Goal: Communication & Community: Share content

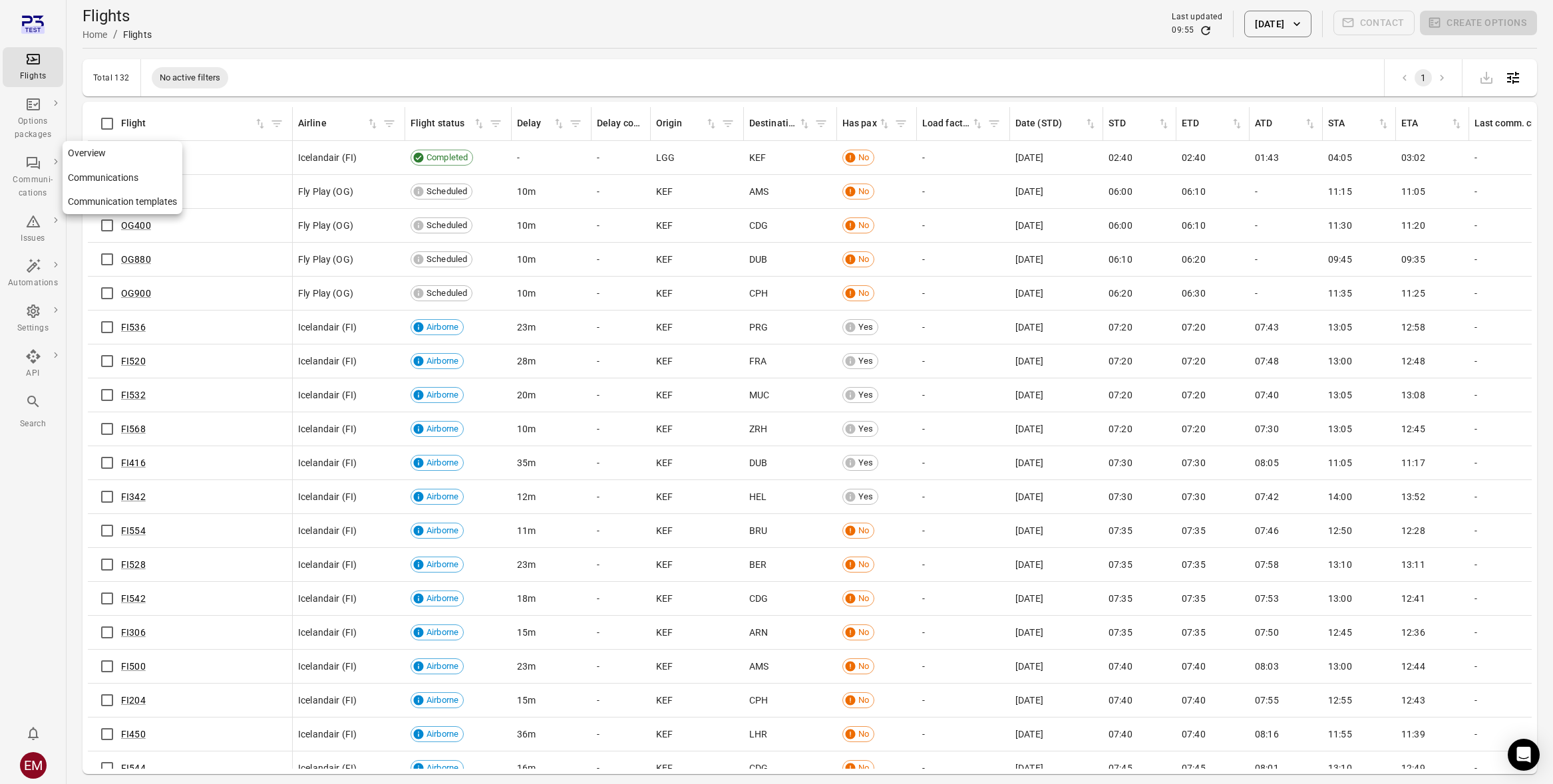
click at [25, 169] on icon "Main navigation" at bounding box center [33, 162] width 16 height 16
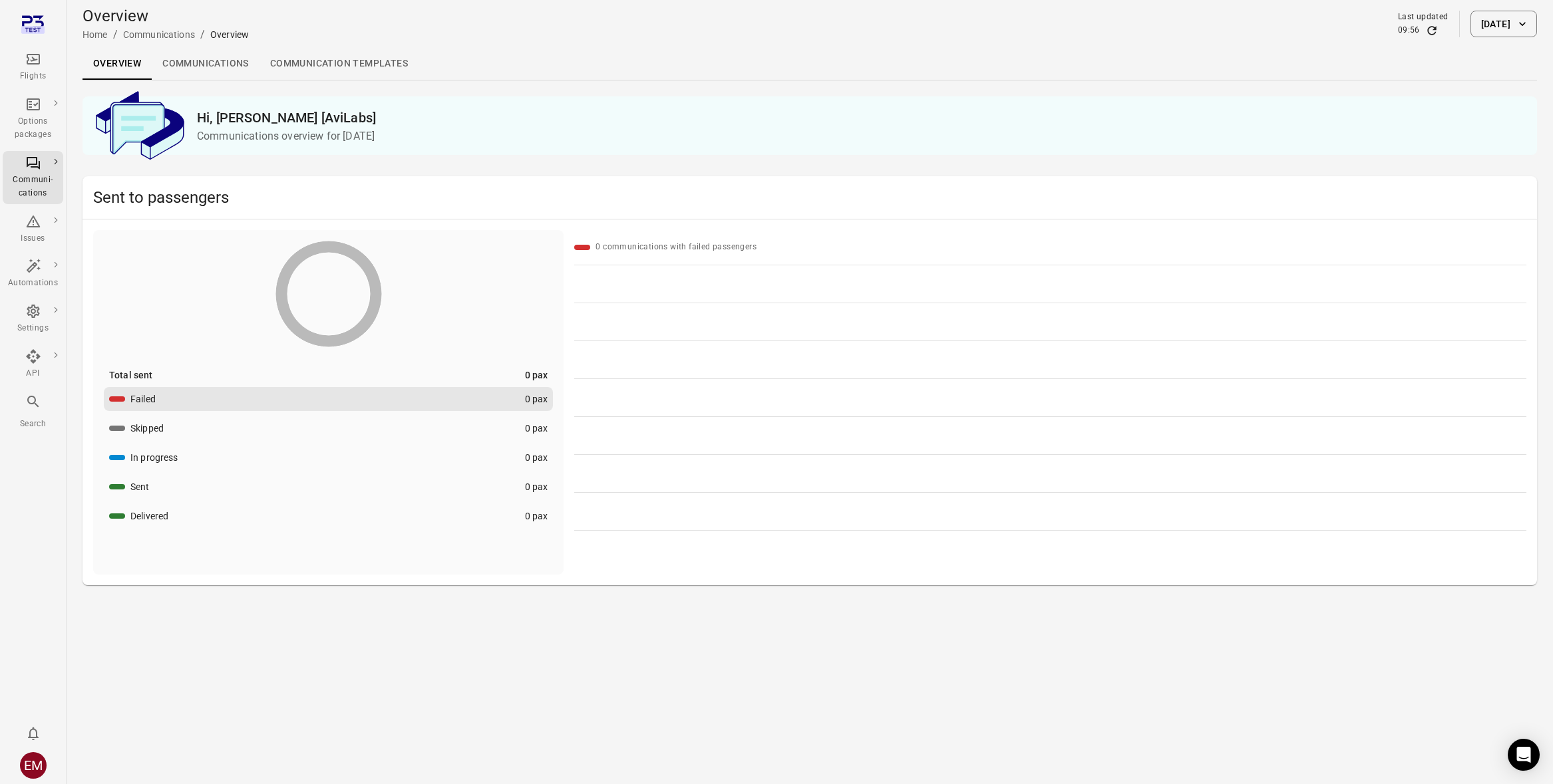
click at [1495, 40] on div "Overview Home / Communications / Overview Last updated 09:56 [DATE]" at bounding box center [809, 24] width 1454 height 37
click at [1495, 24] on button "[DATE]" at bounding box center [1503, 24] width 67 height 26
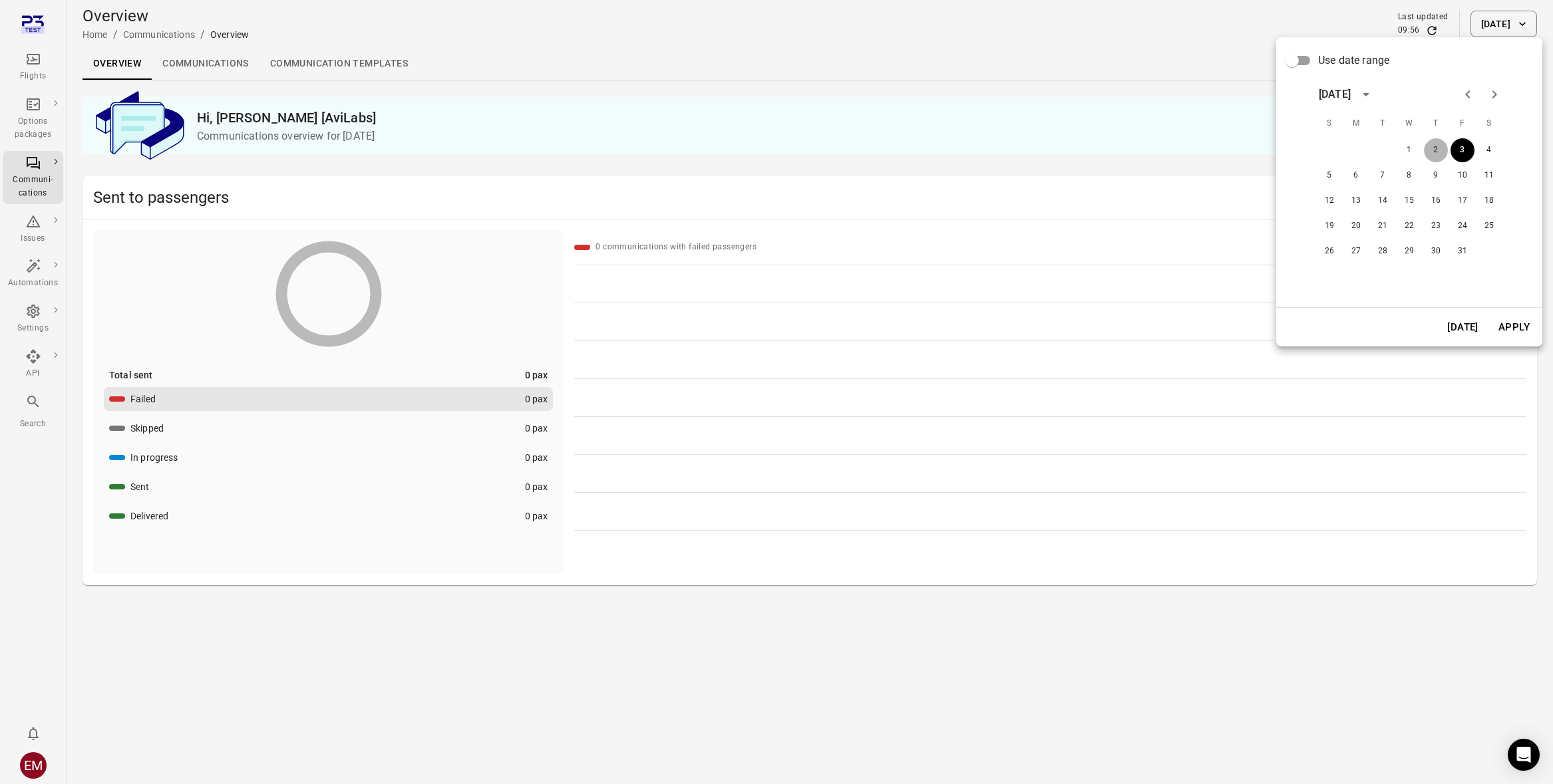
click at [1441, 144] on button "2" at bounding box center [1435, 150] width 24 height 24
click at [1507, 324] on button "Apply" at bounding box center [1514, 327] width 46 height 28
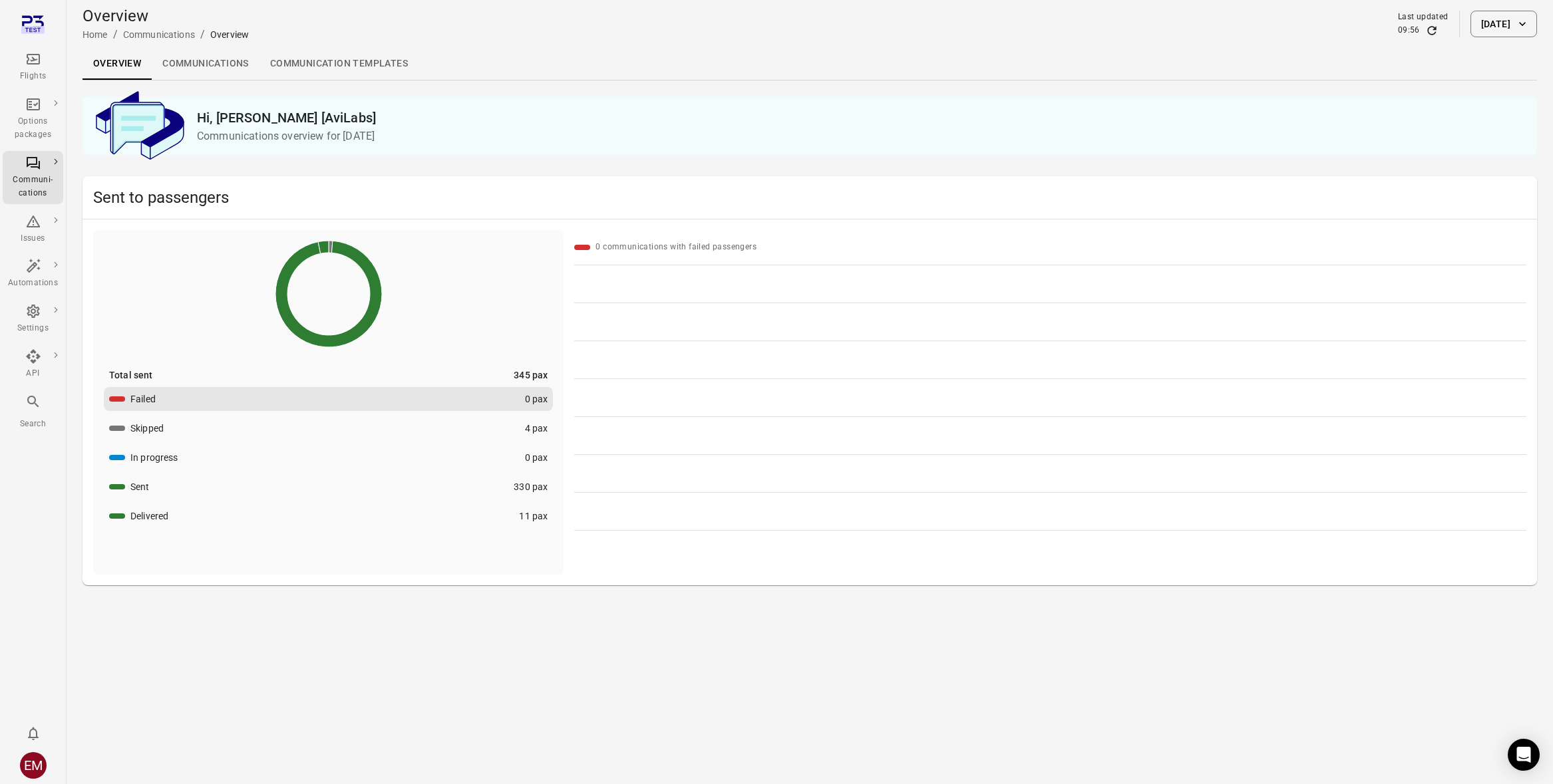
click at [331, 512] on button "Delivered 11 pax" at bounding box center [328, 516] width 449 height 24
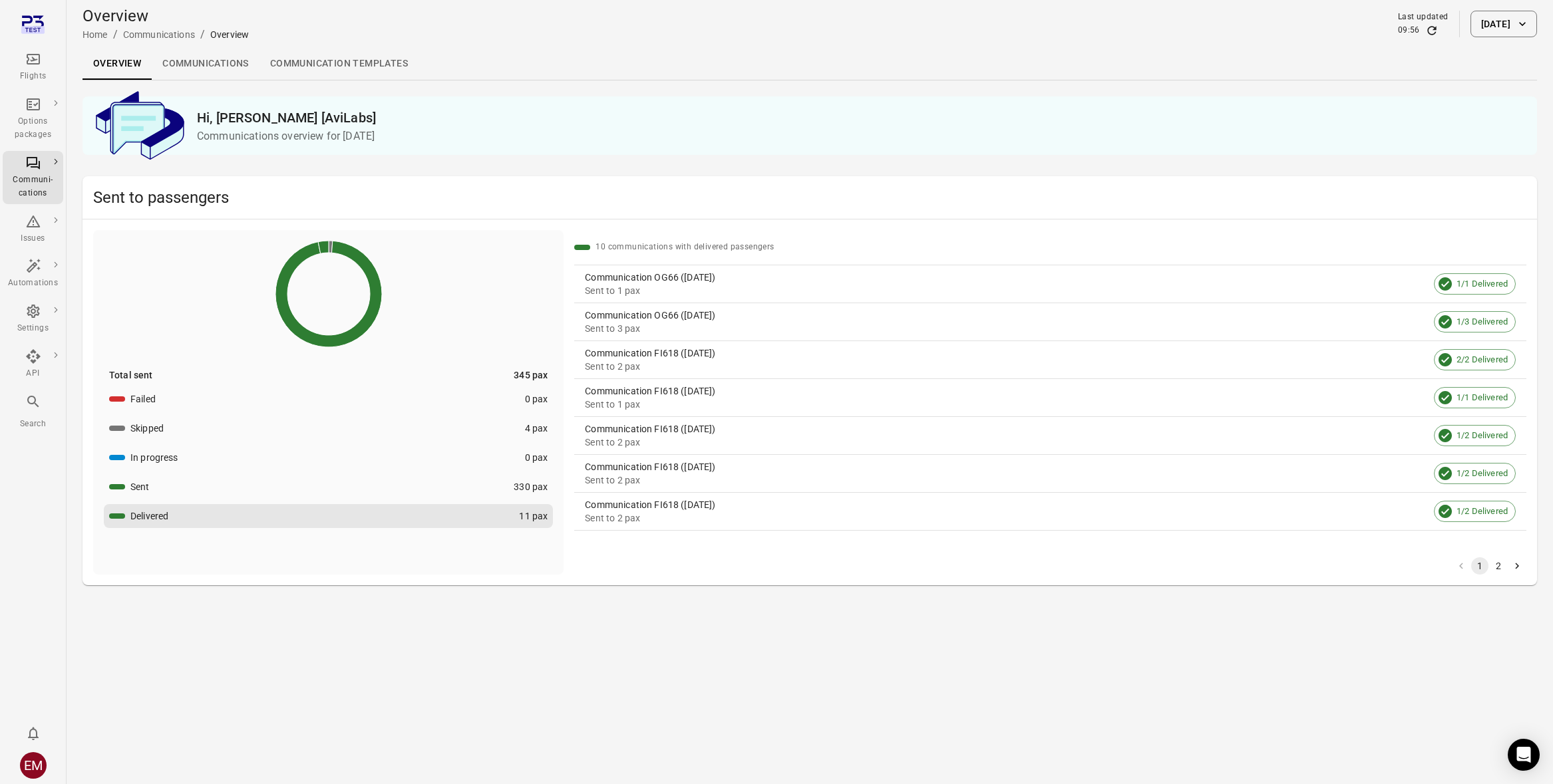
click at [749, 295] on div "Sent to 1 pax" at bounding box center [1006, 291] width 843 height 14
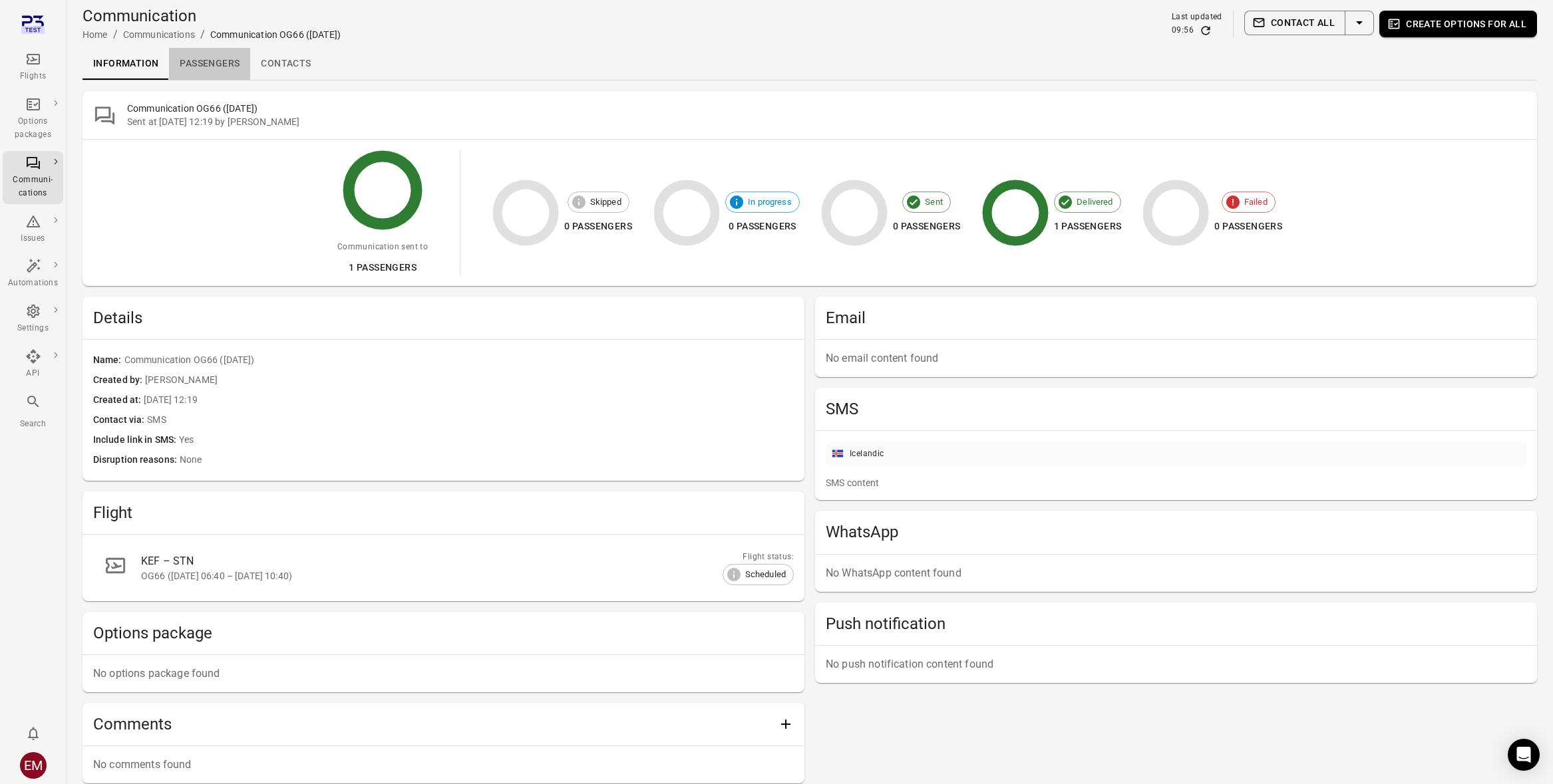
click at [217, 67] on link "Passengers" at bounding box center [209, 63] width 81 height 32
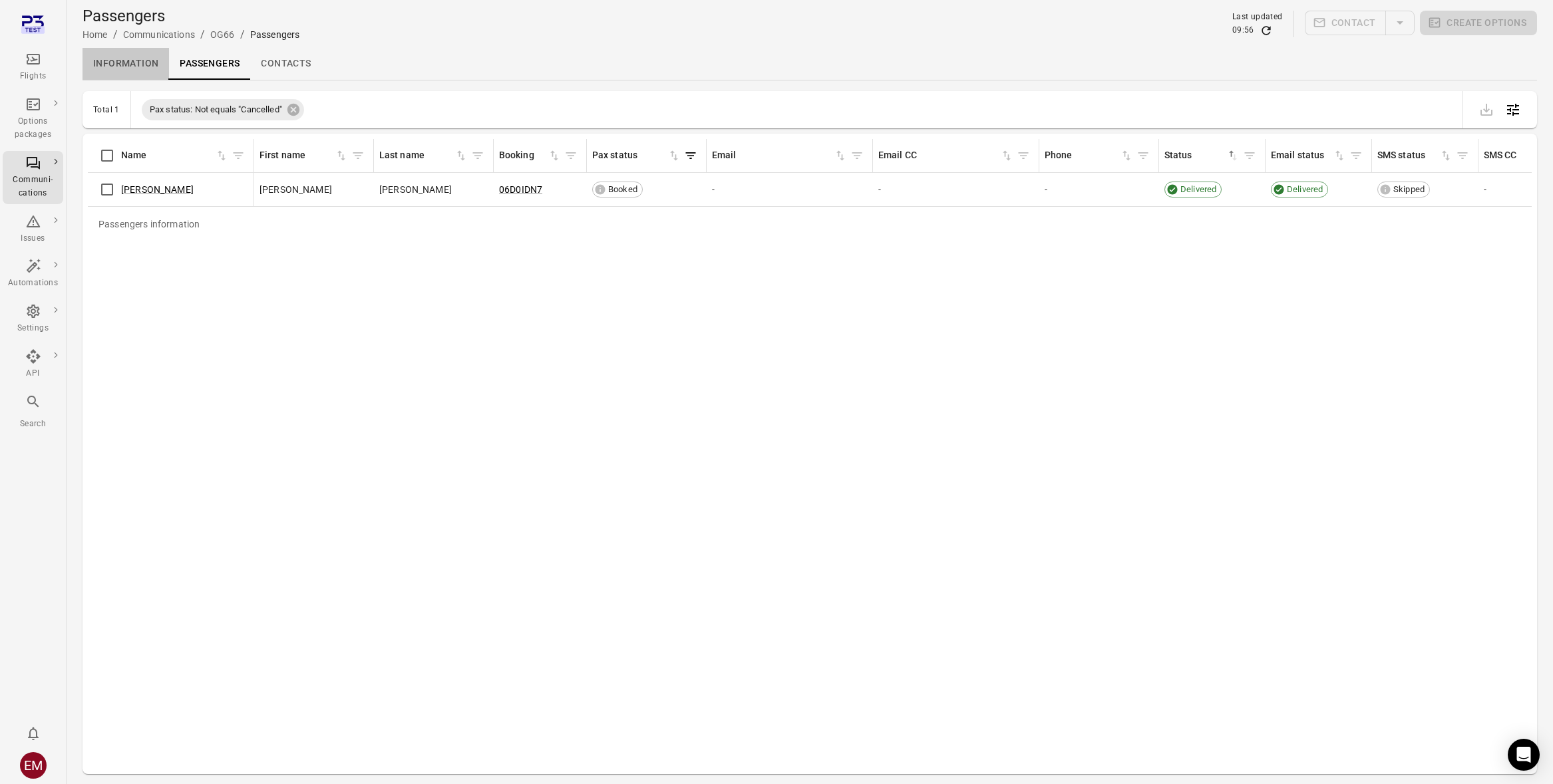
click at [164, 60] on link "Information" at bounding box center [125, 63] width 86 height 32
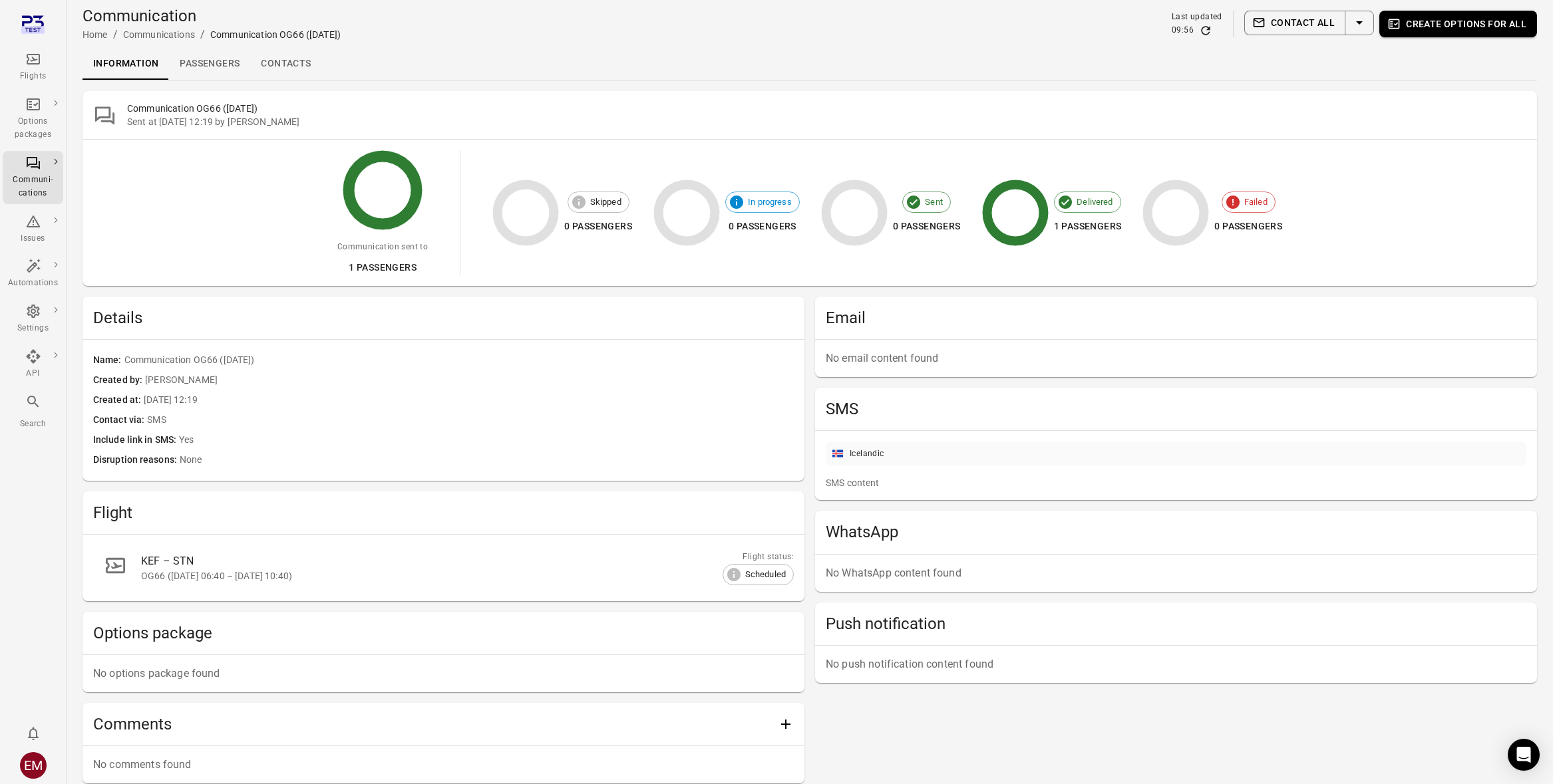
click at [33, 54] on icon "Main navigation" at bounding box center [33, 59] width 14 height 11
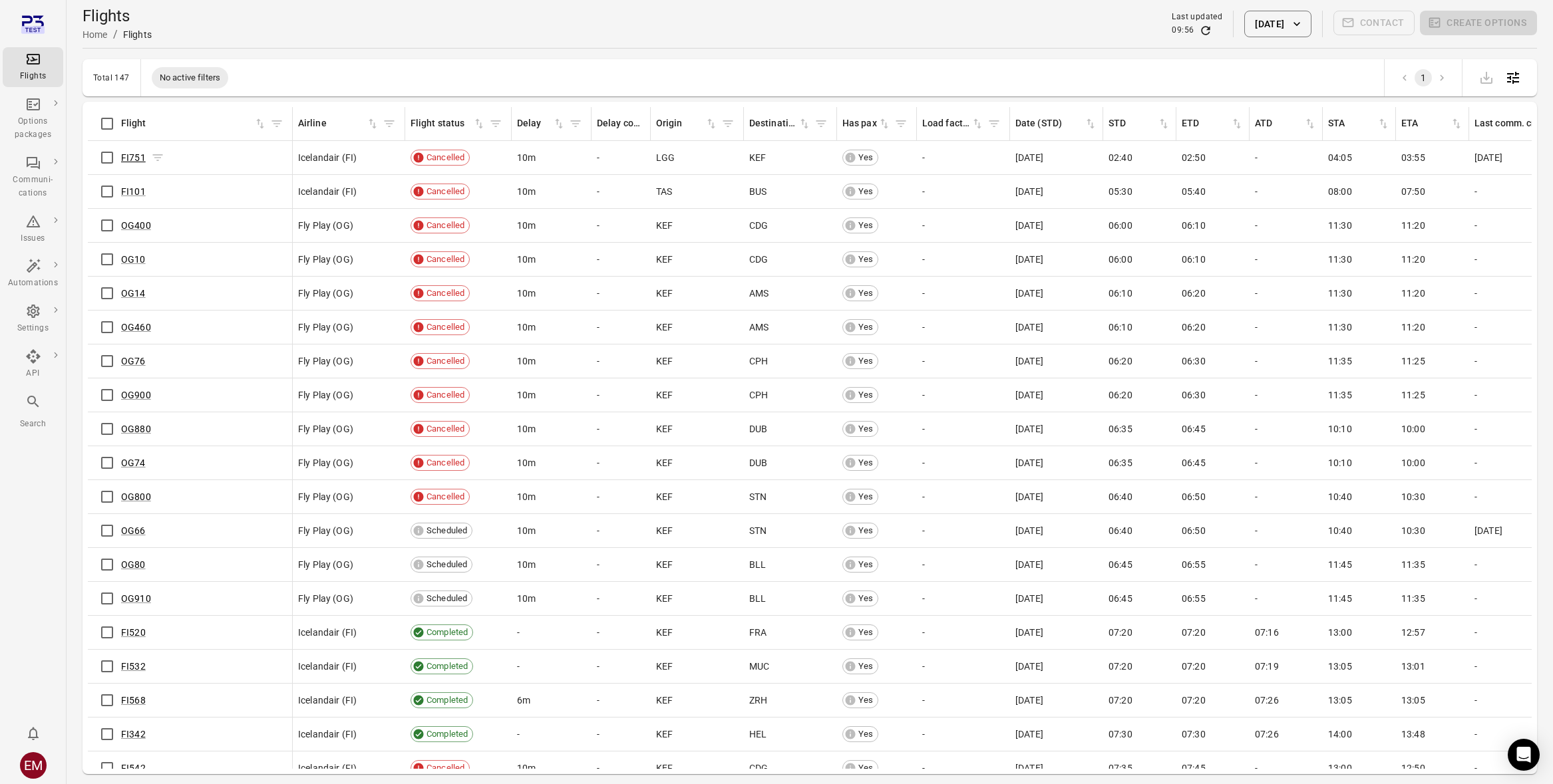
click at [136, 159] on link "FI751" at bounding box center [133, 158] width 24 height 11
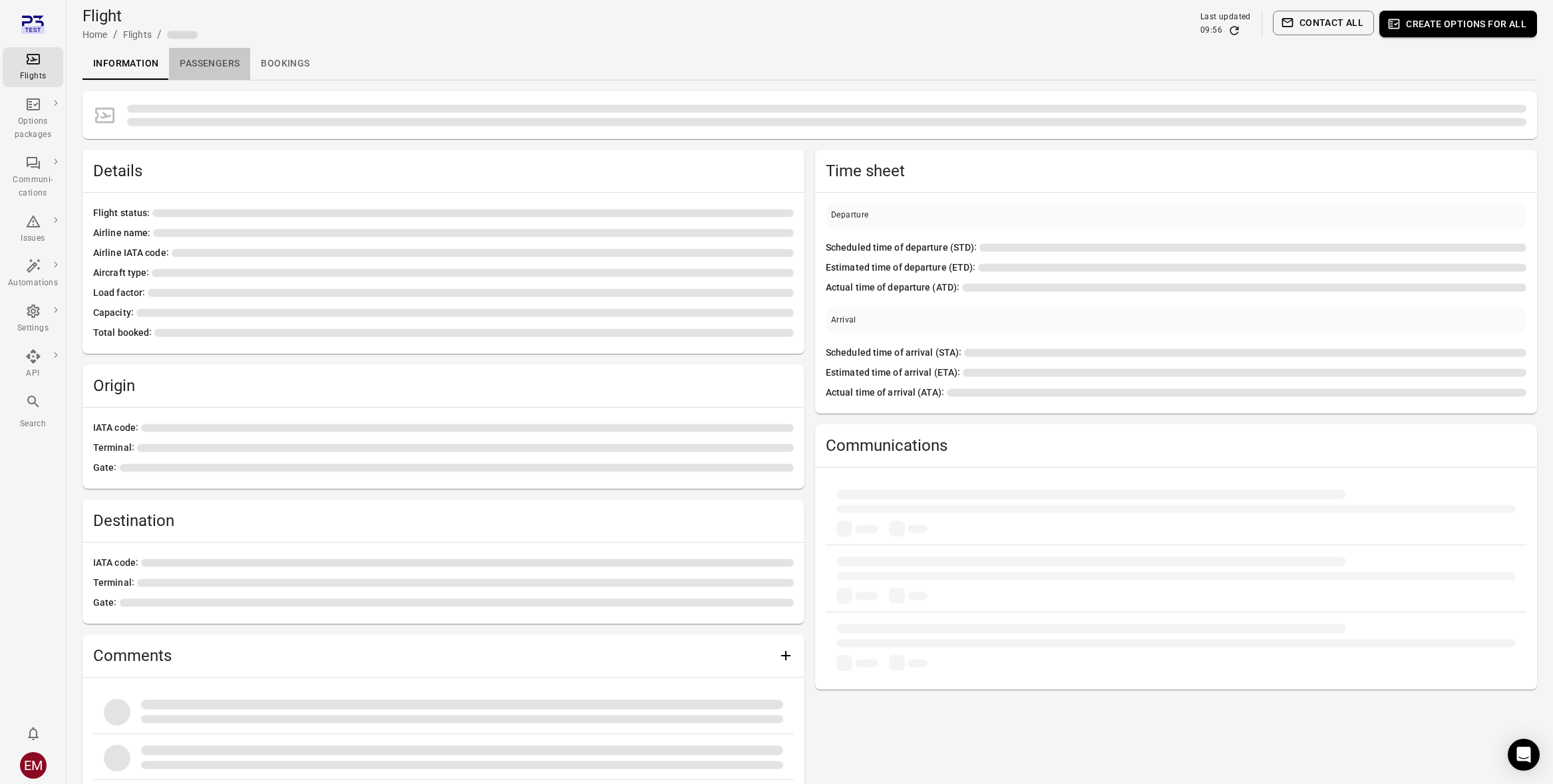
click at [212, 65] on link "Passengers" at bounding box center [209, 63] width 81 height 32
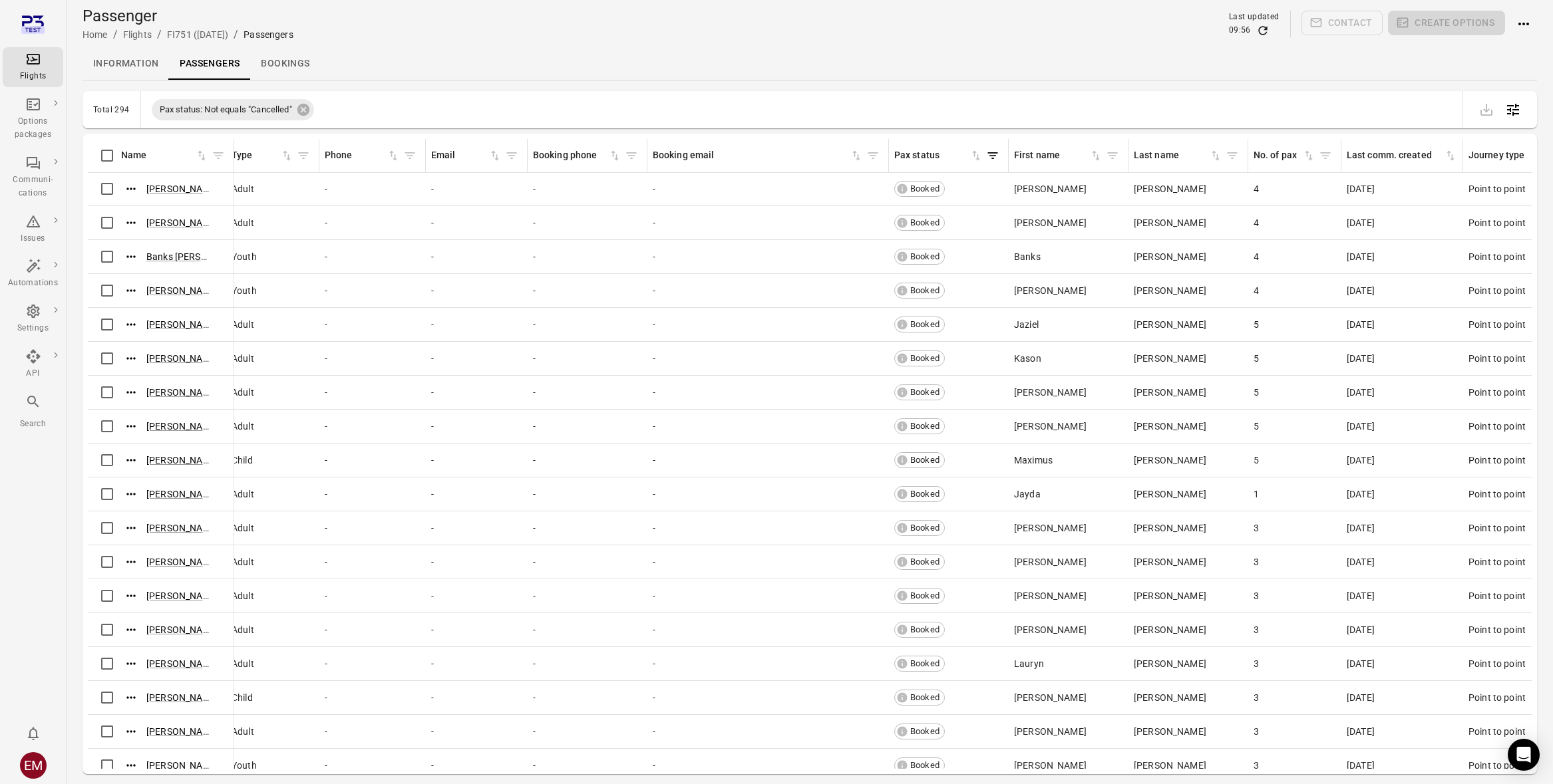
scroll to position [1, 0]
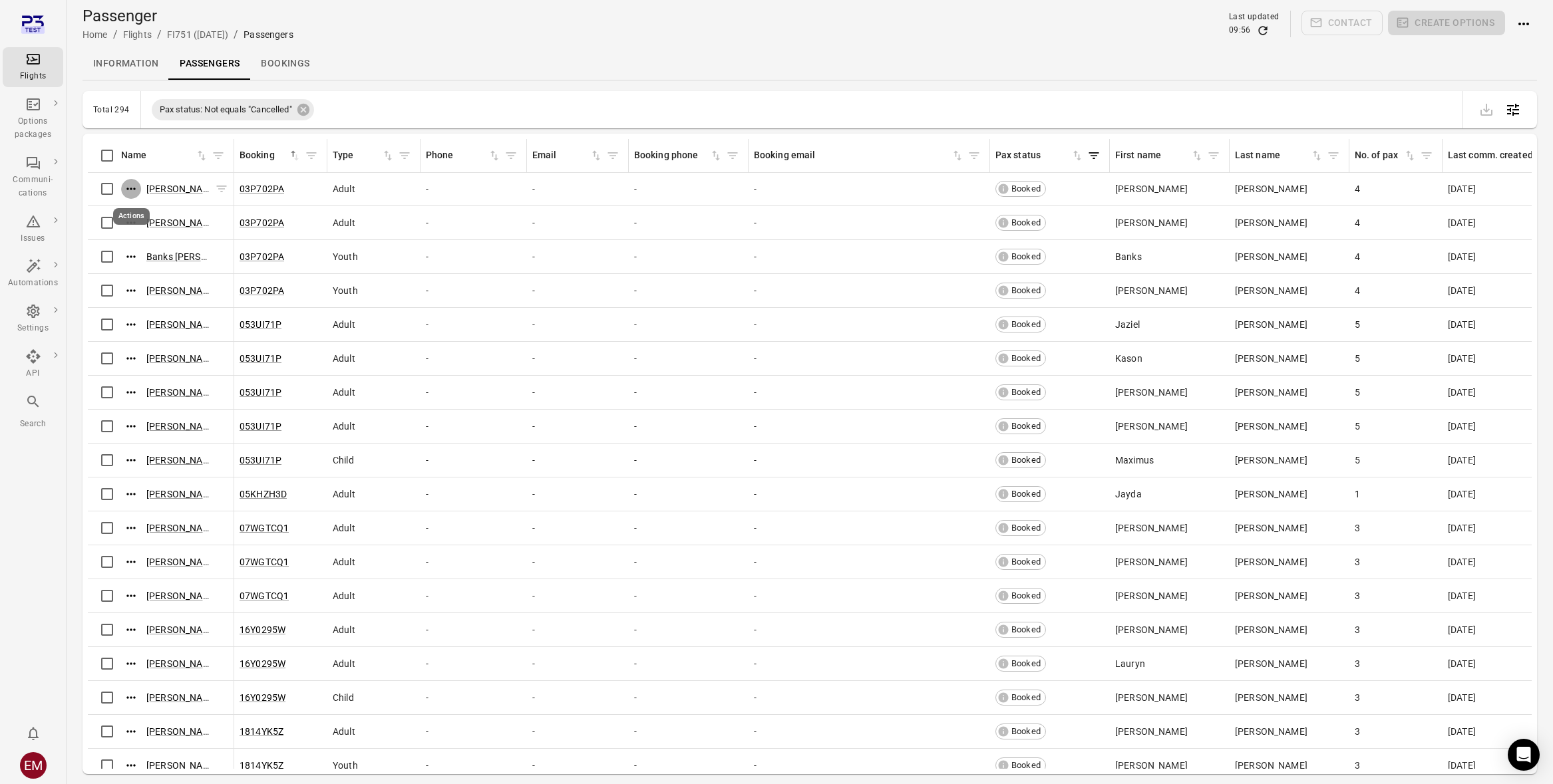
click at [133, 185] on icon "Actions" at bounding box center [131, 189] width 14 height 14
click at [151, 213] on span "Update contact information" at bounding box center [132, 211] width 117 height 14
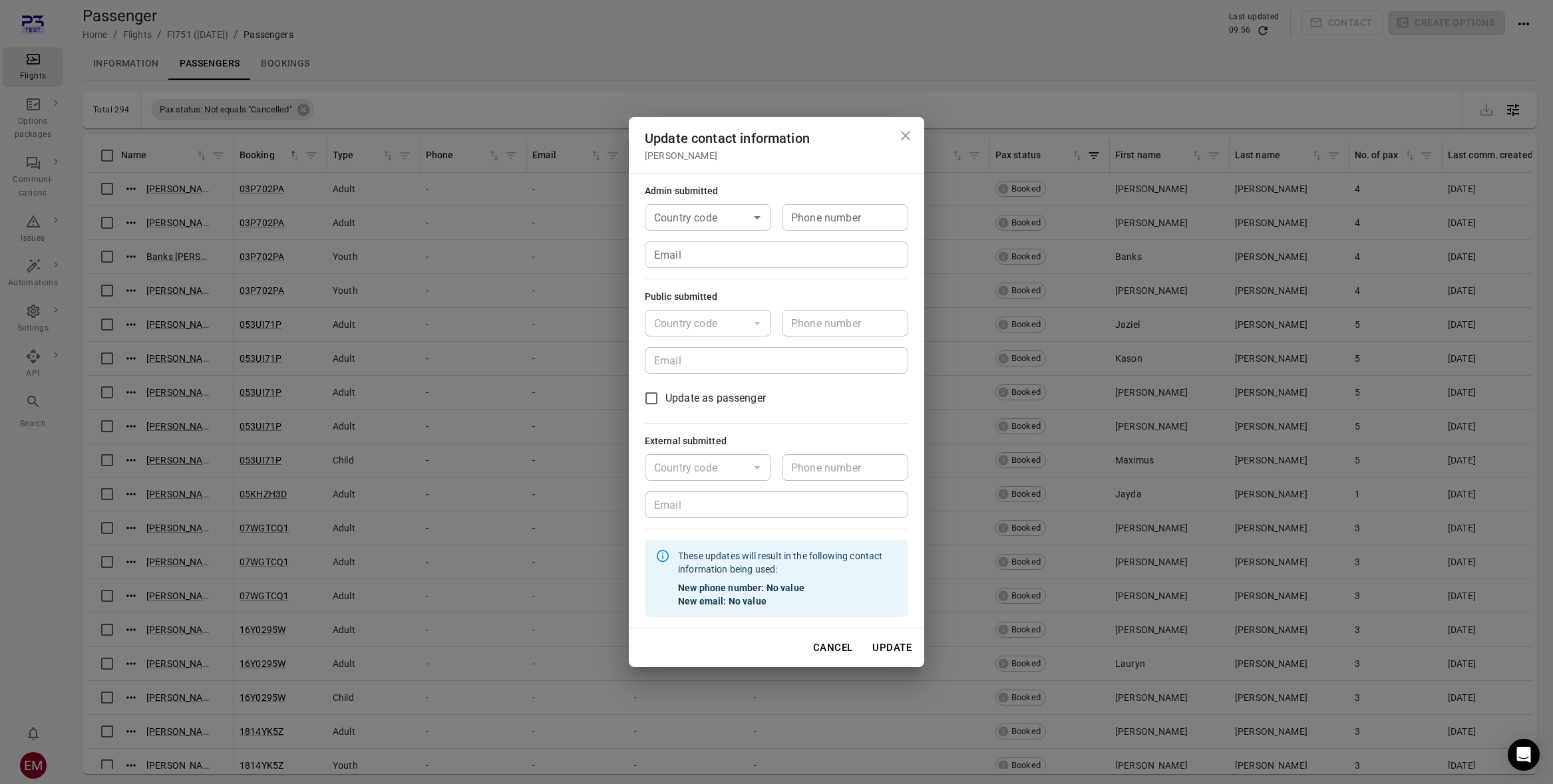
click at [746, 217] on div "Country code" at bounding box center [708, 217] width 126 height 26
click at [731, 247] on li "🇮🇸 [GEOGRAPHIC_DATA] (+354)" at bounding box center [708, 264] width 126 height 56
type input "*********"
click at [814, 219] on input "Phone number" at bounding box center [845, 217] width 126 height 26
type input "*******"
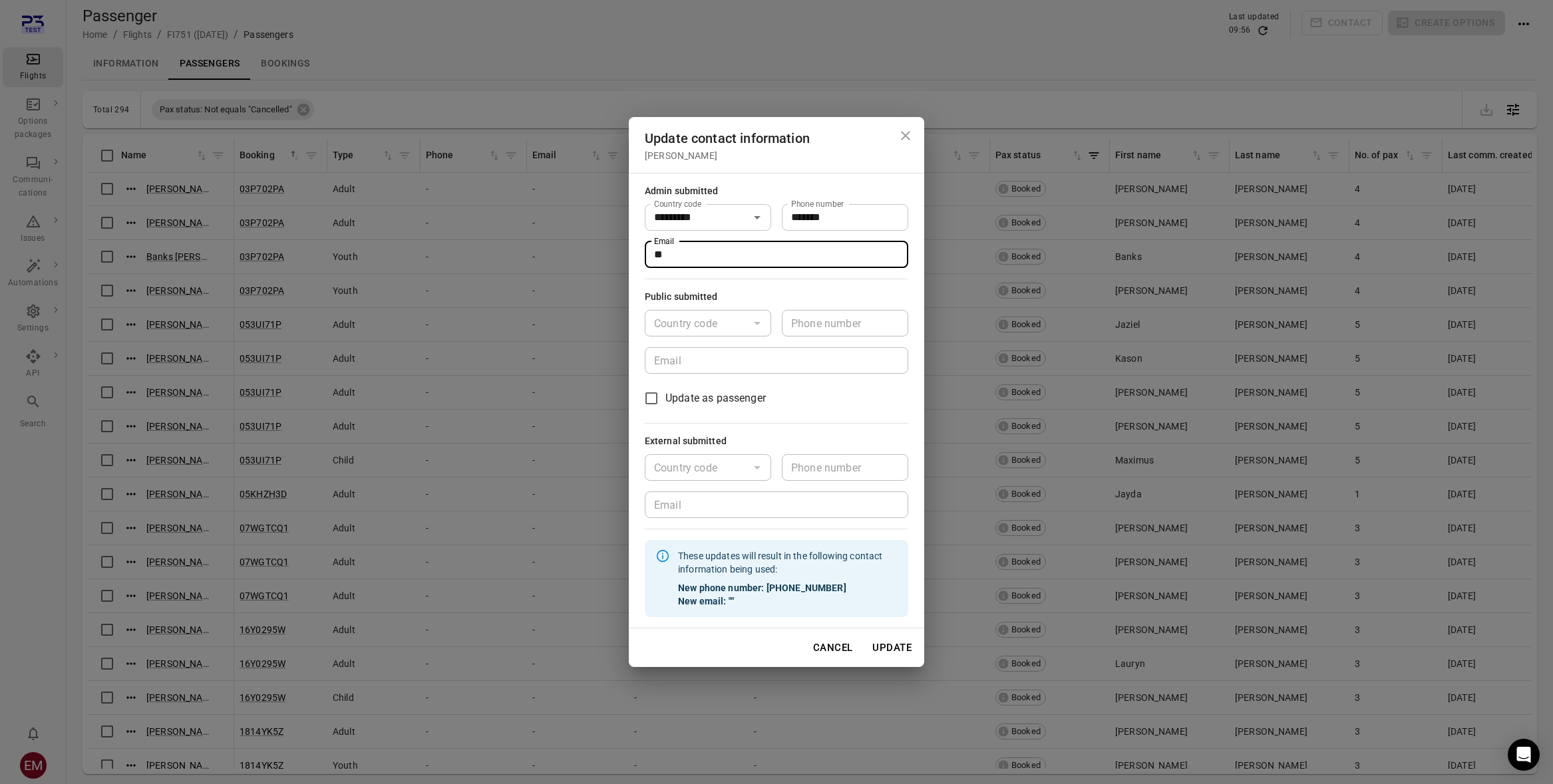
type input "*"
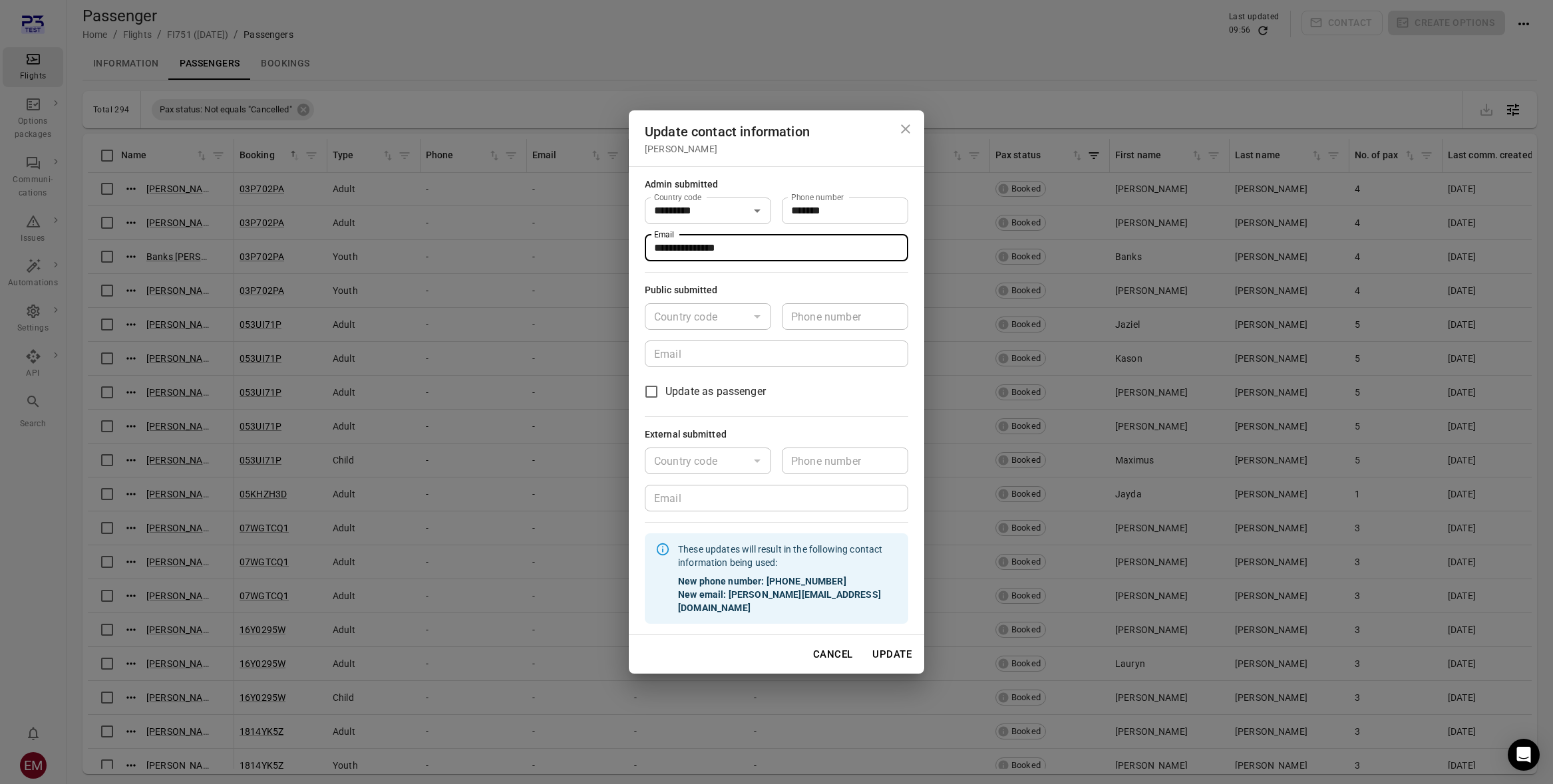
type input "**********"
click at [731, 338] on div "Country code Country code Phone number Phone number Email Email" at bounding box center [777, 335] width 264 height 64
click at [889, 635] on div "Cancel Update" at bounding box center [776, 654] width 296 height 39
click at [892, 641] on button "Update" at bounding box center [892, 654] width 54 height 28
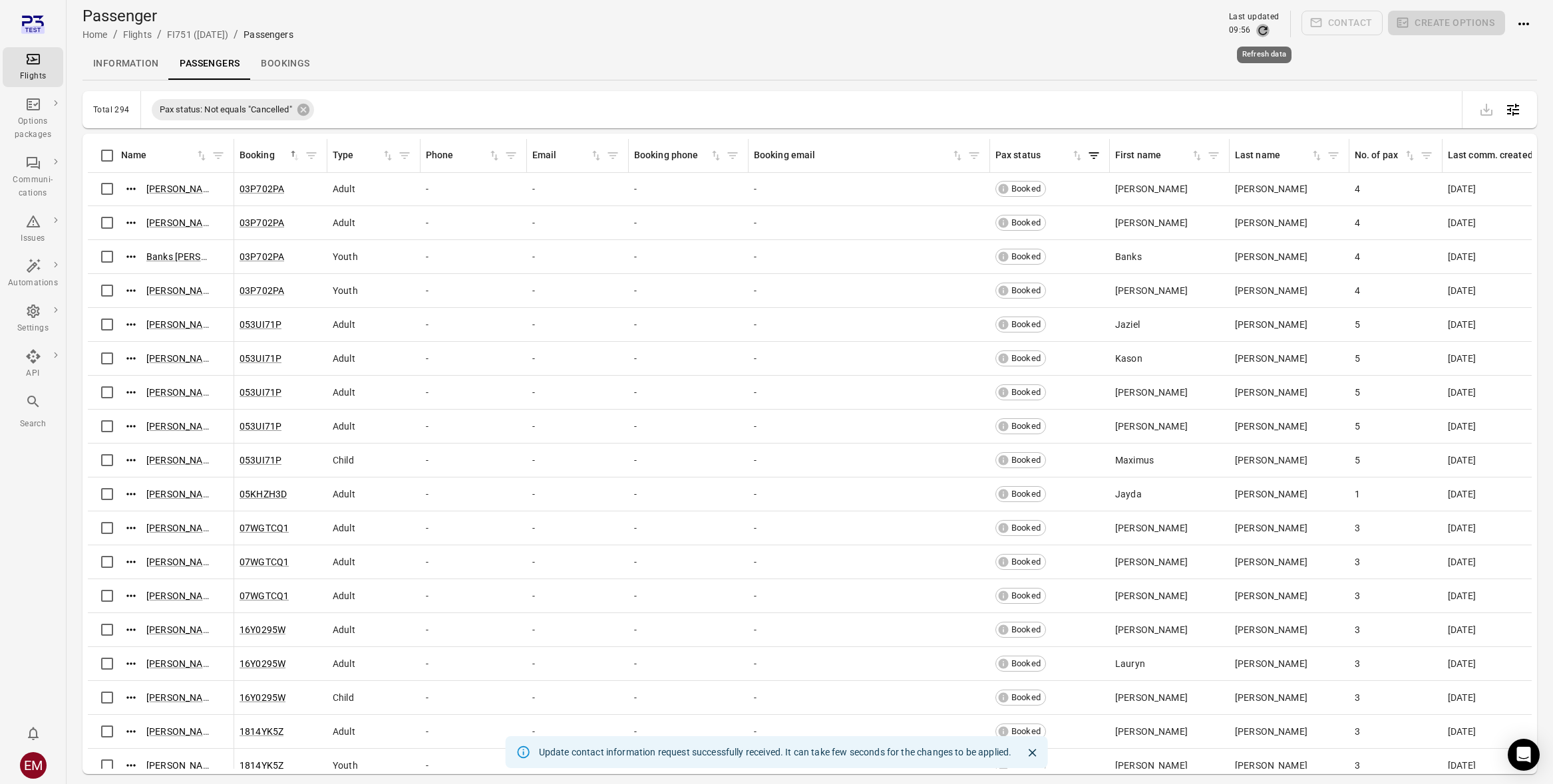
click at [1266, 31] on icon "Refresh data" at bounding box center [1263, 31] width 14 height 14
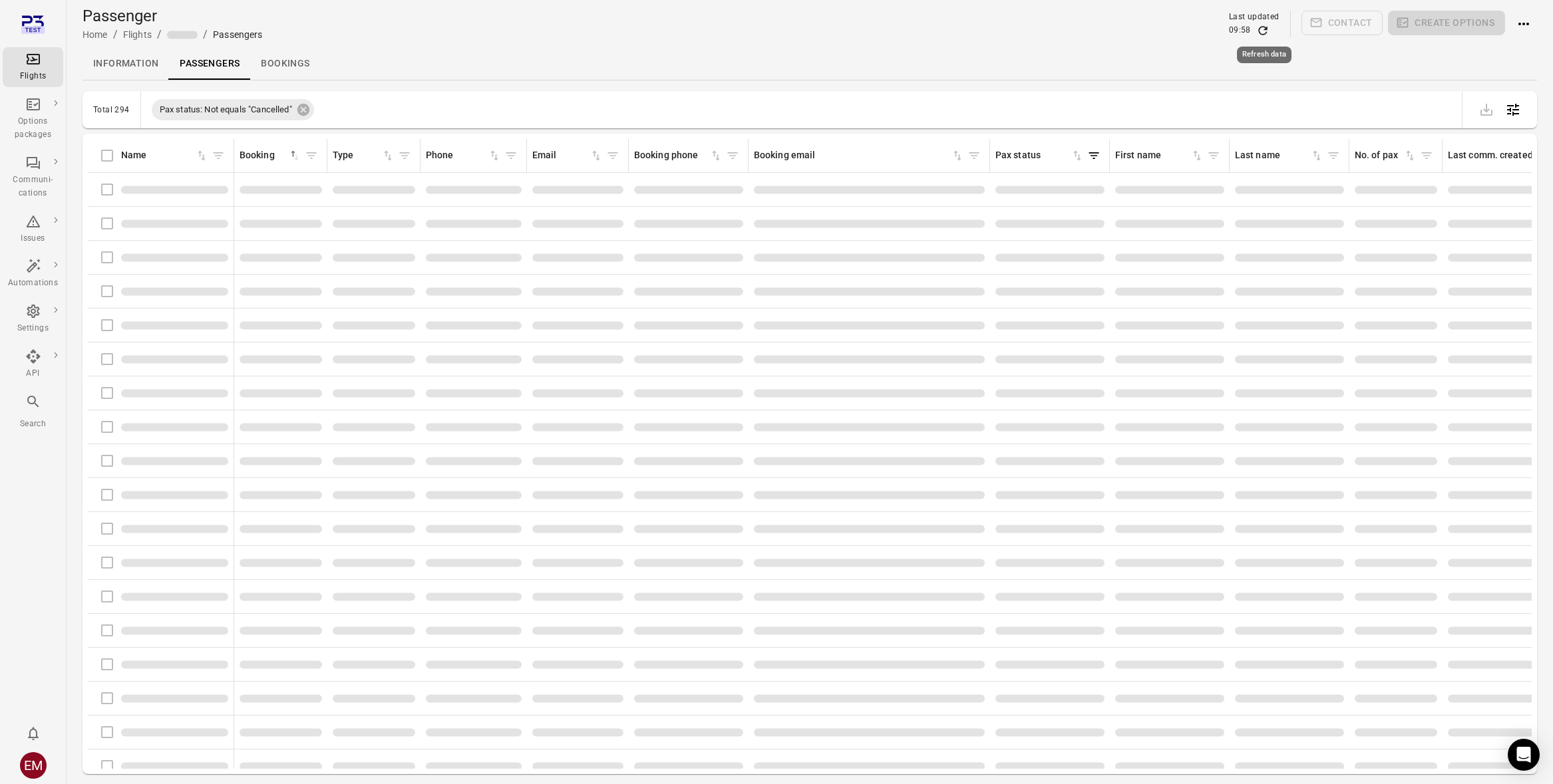
click at [1266, 31] on icon "Refresh data" at bounding box center [1263, 31] width 14 height 14
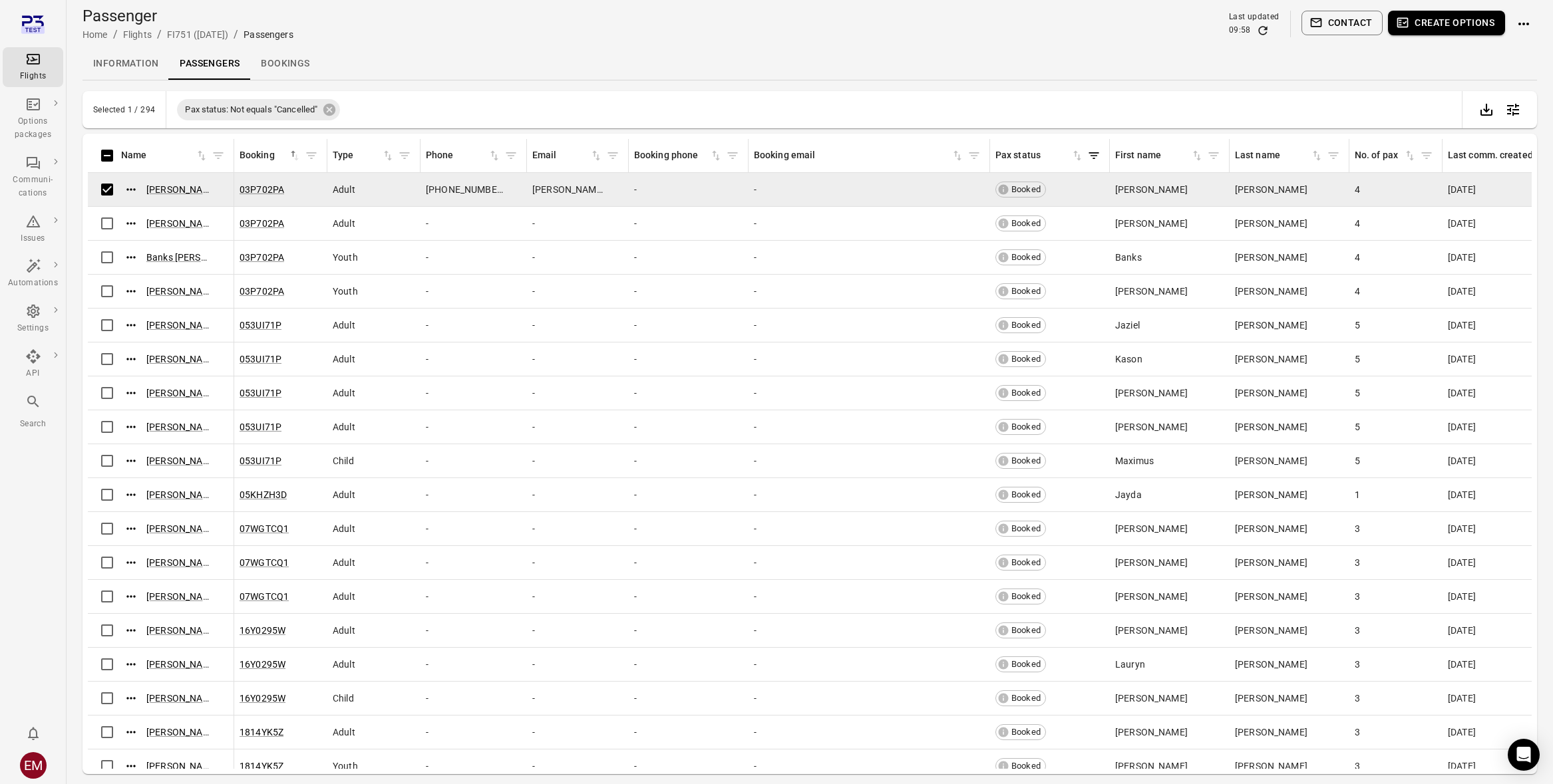
click at [1352, 20] on button "Contact" at bounding box center [1342, 23] width 82 height 24
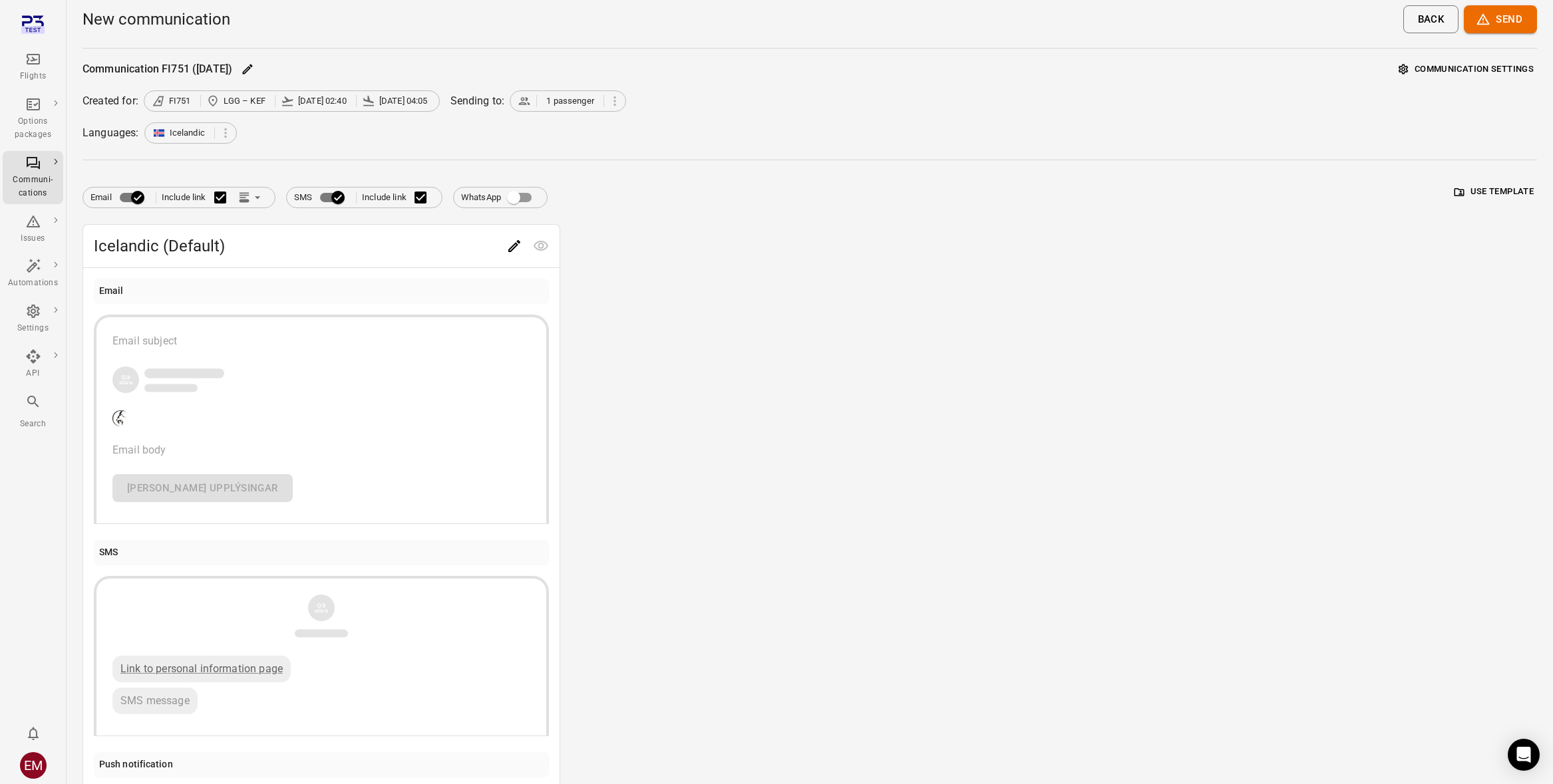
click at [795, 495] on div "Icelandic (Default) Email Email subject Email body [PERSON_NAME] upplýsingar SM…" at bounding box center [809, 605] width 1454 height 761
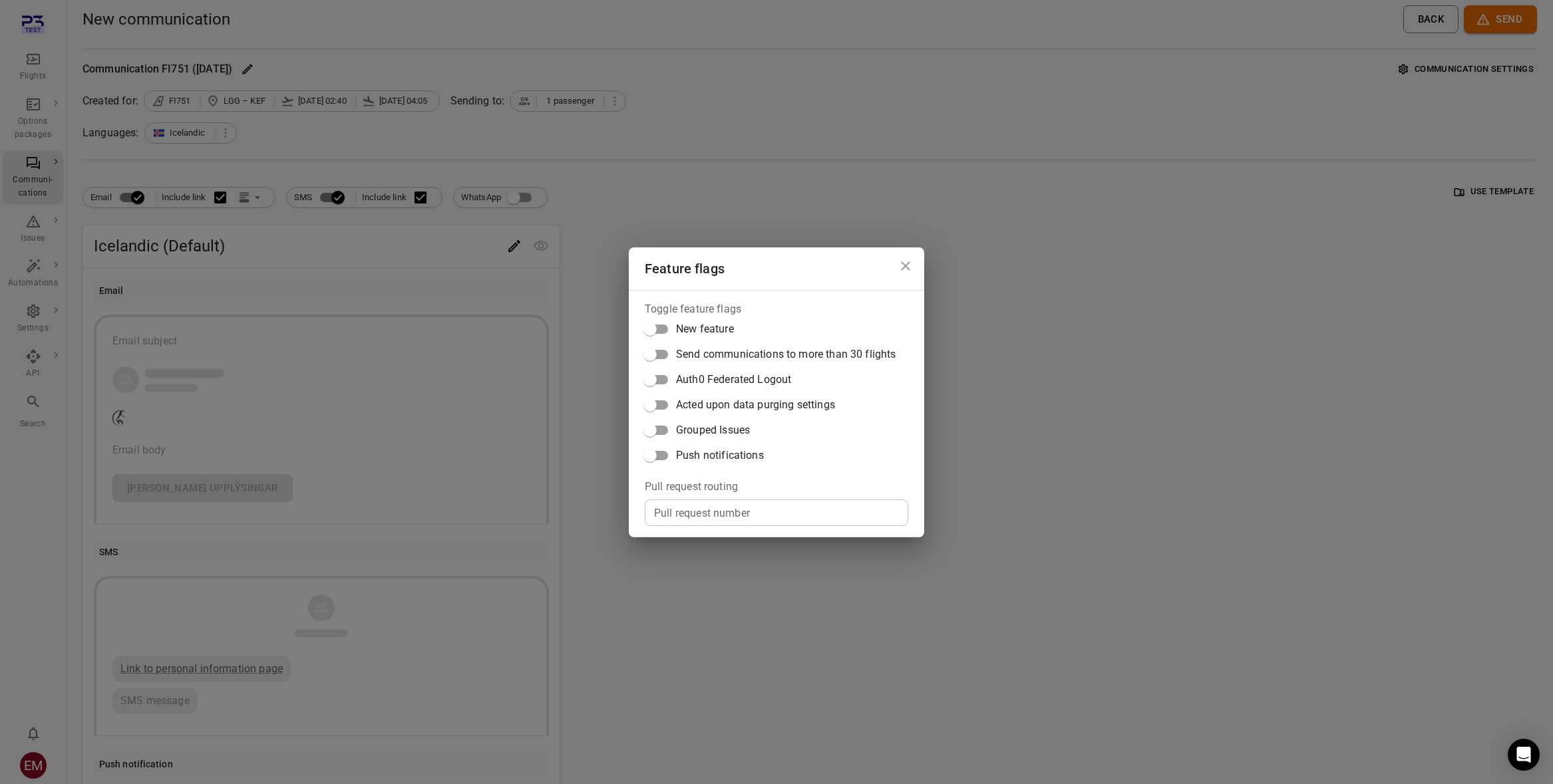
click at [722, 438] on label "Grouped Issues" at bounding box center [767, 430] width 258 height 25
click at [720, 437] on span "Grouped Issues" at bounding box center [713, 430] width 74 height 16
click at [722, 451] on span "Push notifications" at bounding box center [720, 455] width 88 height 16
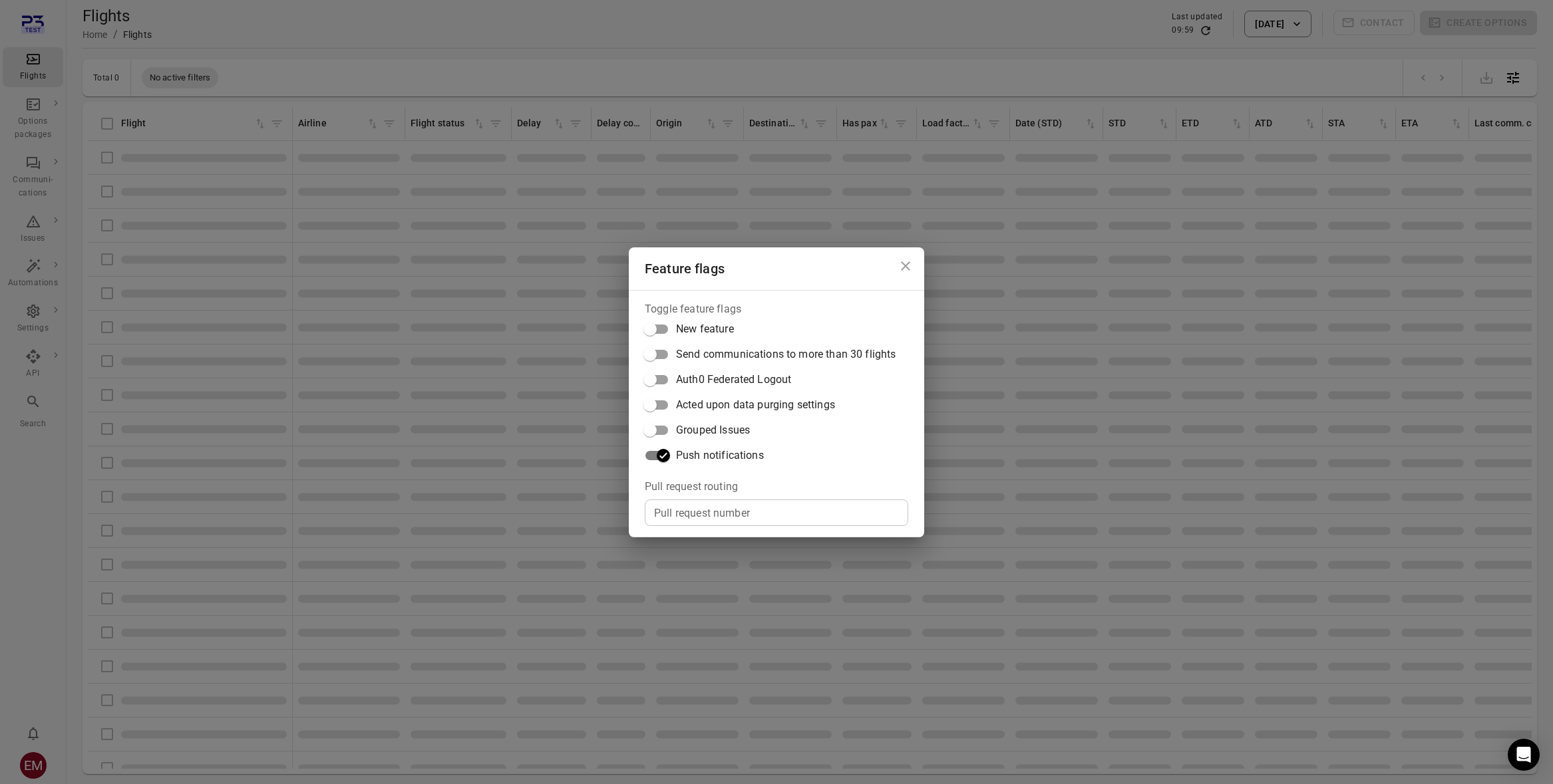
click at [1054, 459] on div "Feature flags Toggle feature flags New feature Send communications to more than…" at bounding box center [776, 392] width 1553 height 784
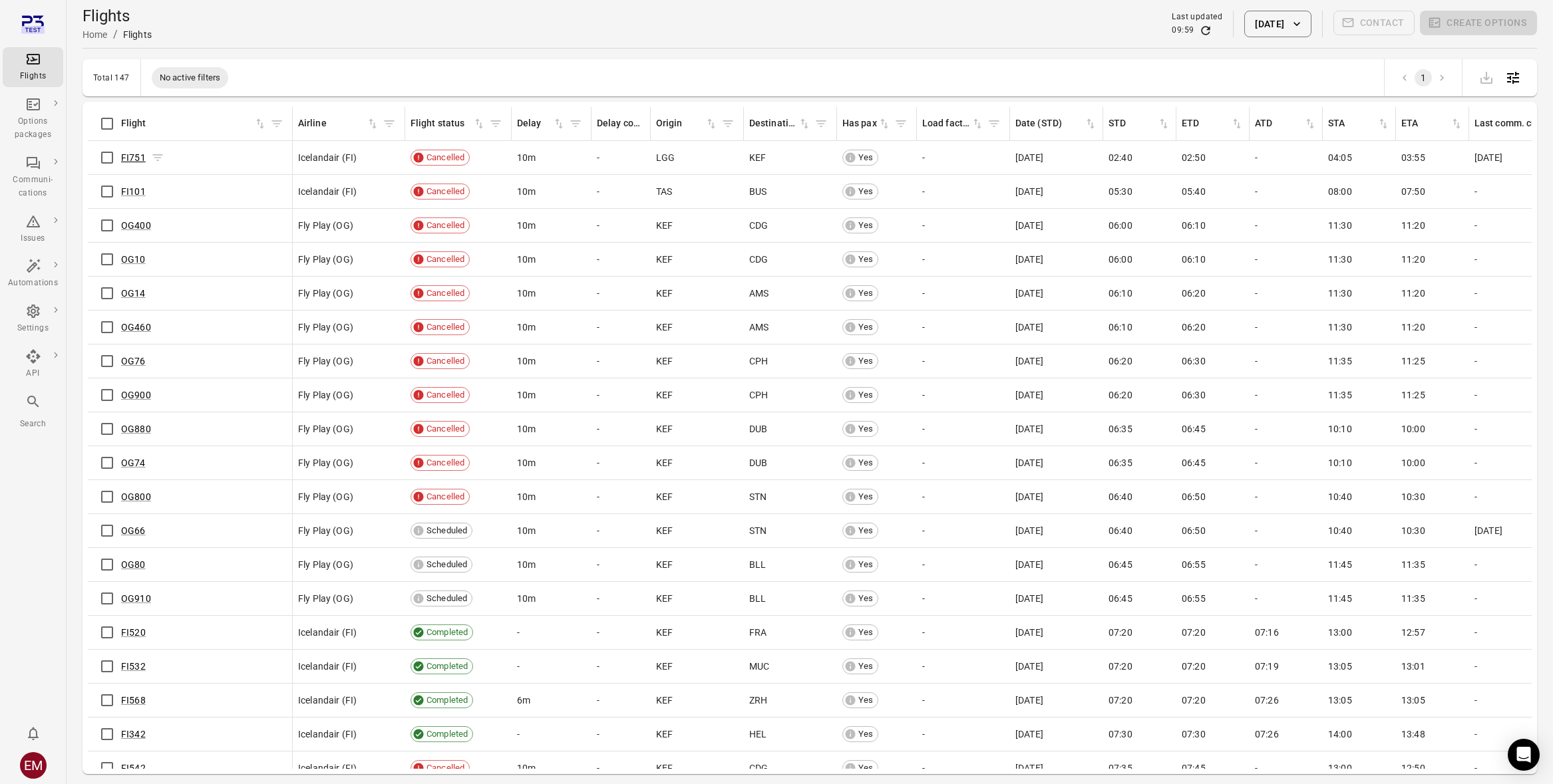
click at [130, 154] on link "FI751" at bounding box center [133, 158] width 24 height 11
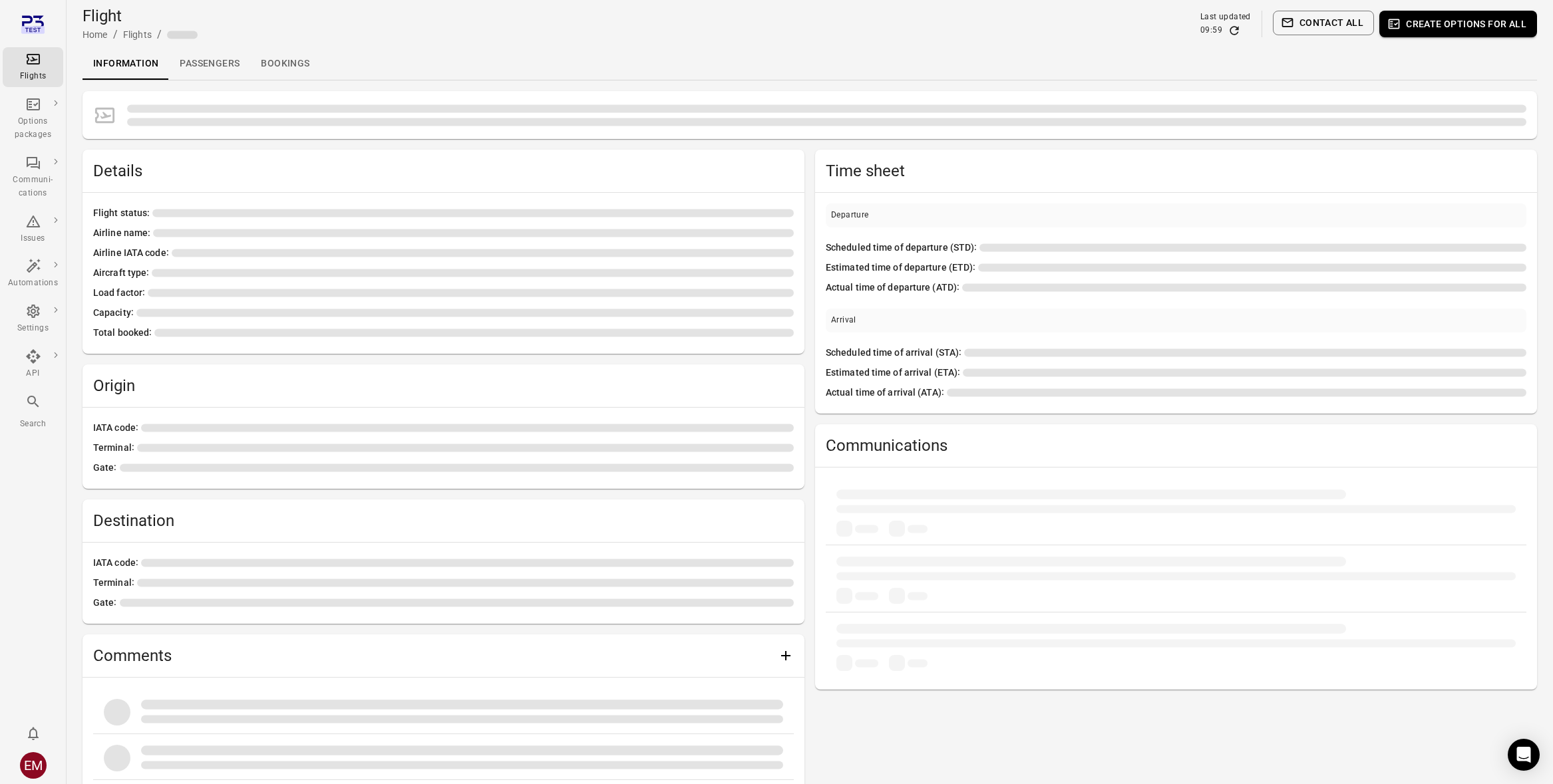
click at [215, 60] on link "Passengers" at bounding box center [209, 63] width 81 height 32
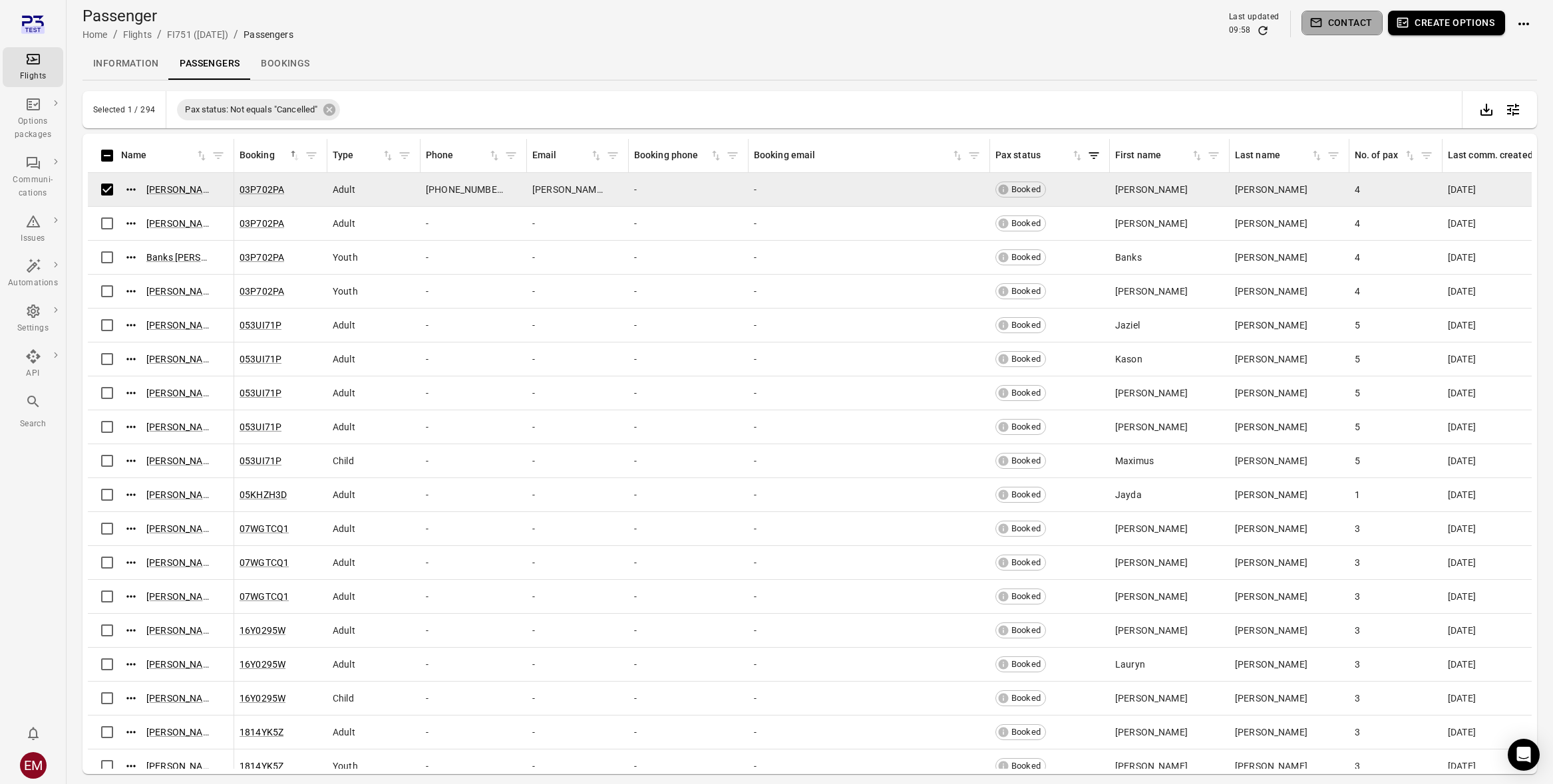
click at [1367, 16] on button "Contact" at bounding box center [1342, 23] width 82 height 24
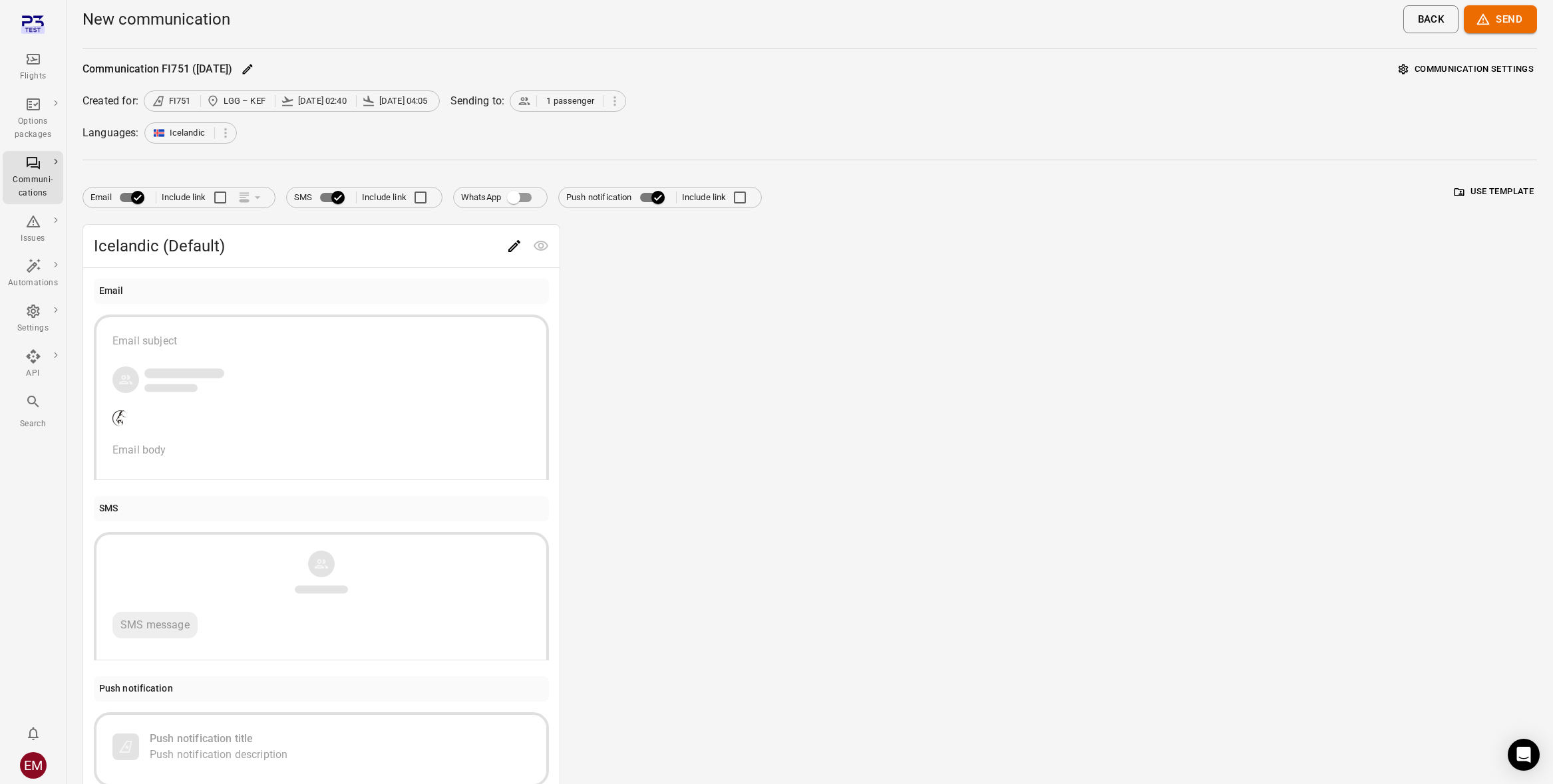
click at [195, 363] on div "Email subject Email body" at bounding box center [321, 395] width 418 height 125
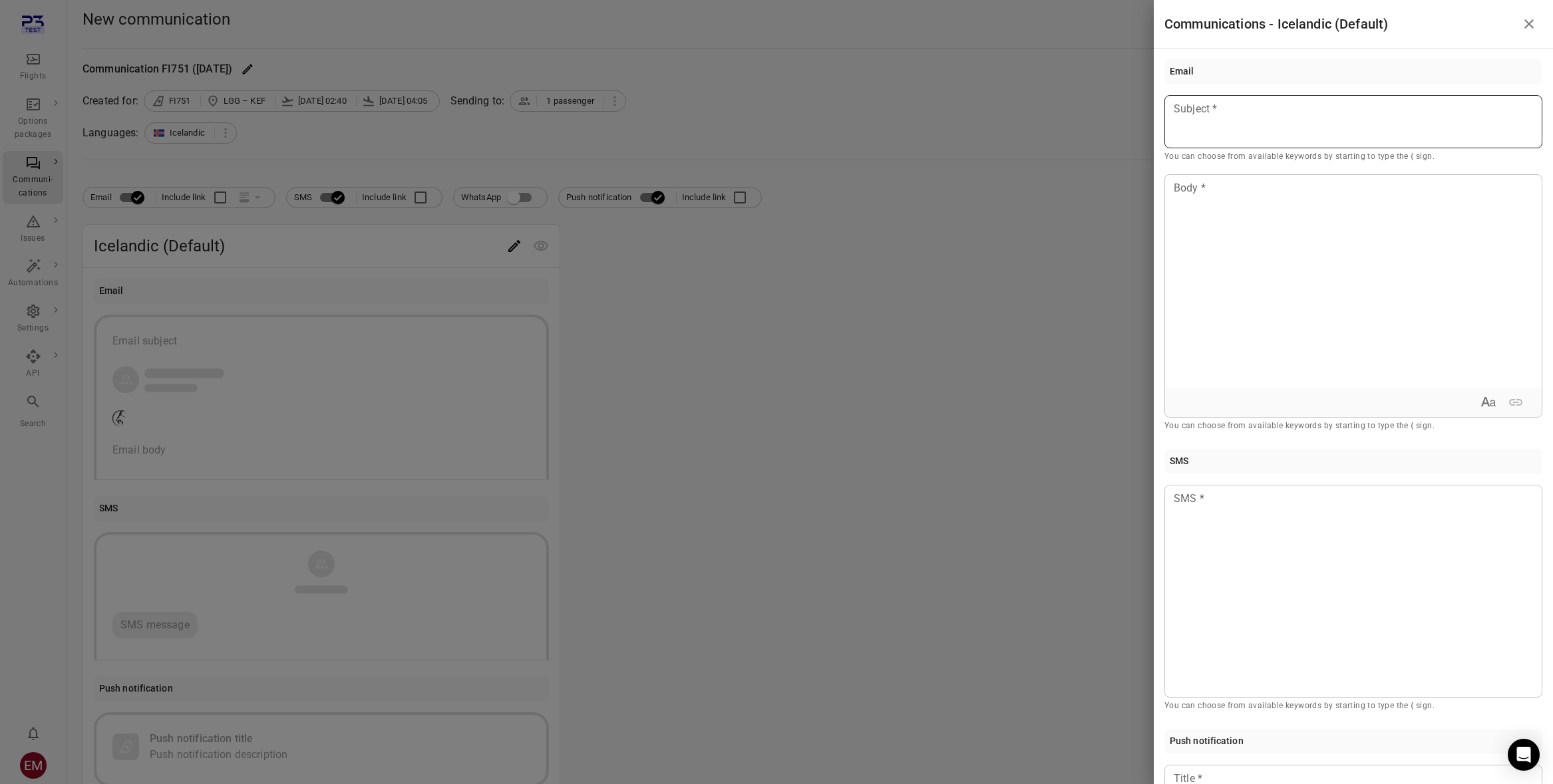
click at [1277, 117] on p at bounding box center [1353, 109] width 358 height 16
click at [1338, 251] on div at bounding box center [1353, 281] width 377 height 213
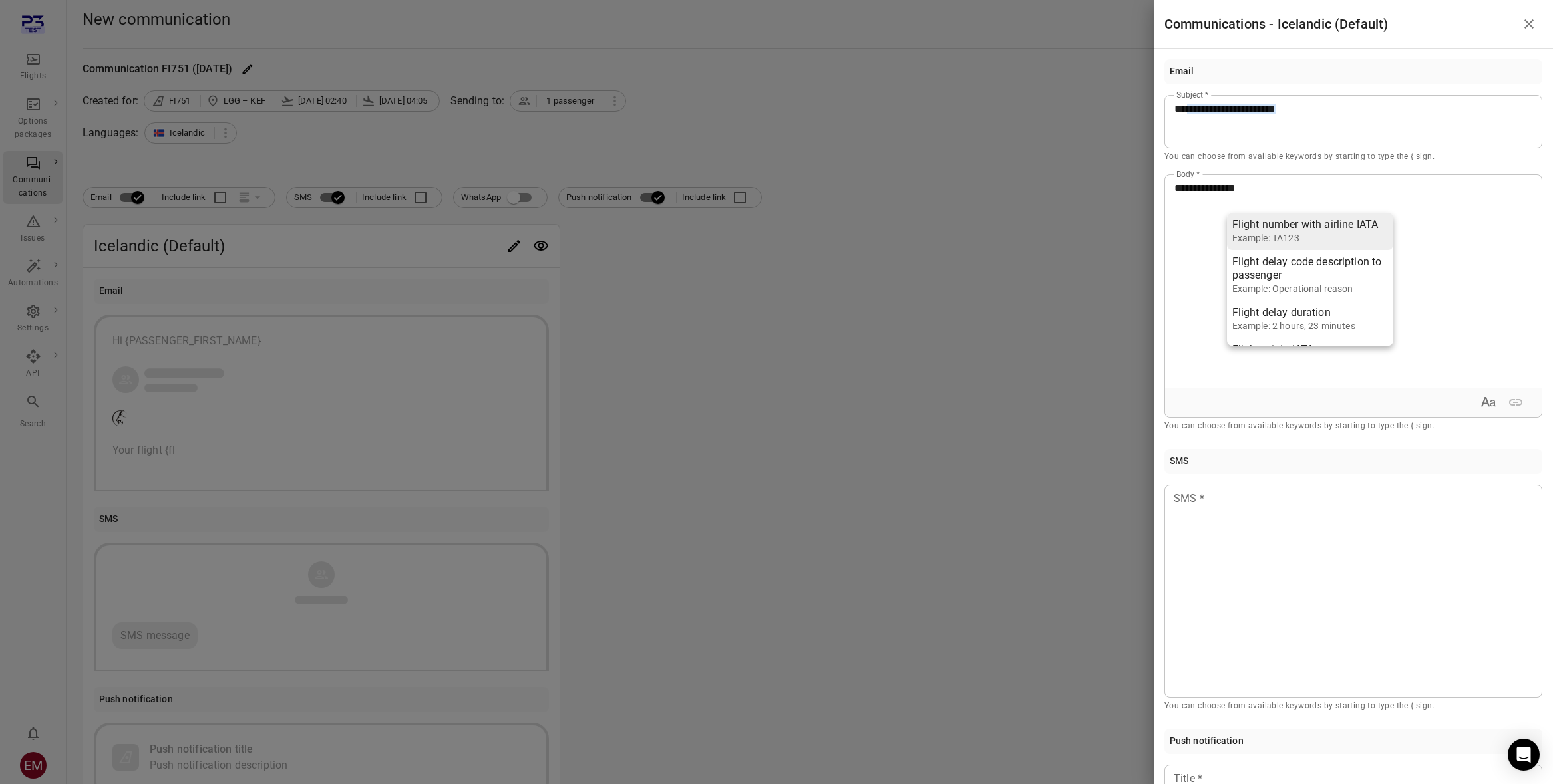
click at [1342, 232] on div "Flight number with airline IATA" at bounding box center [1305, 225] width 146 height 14
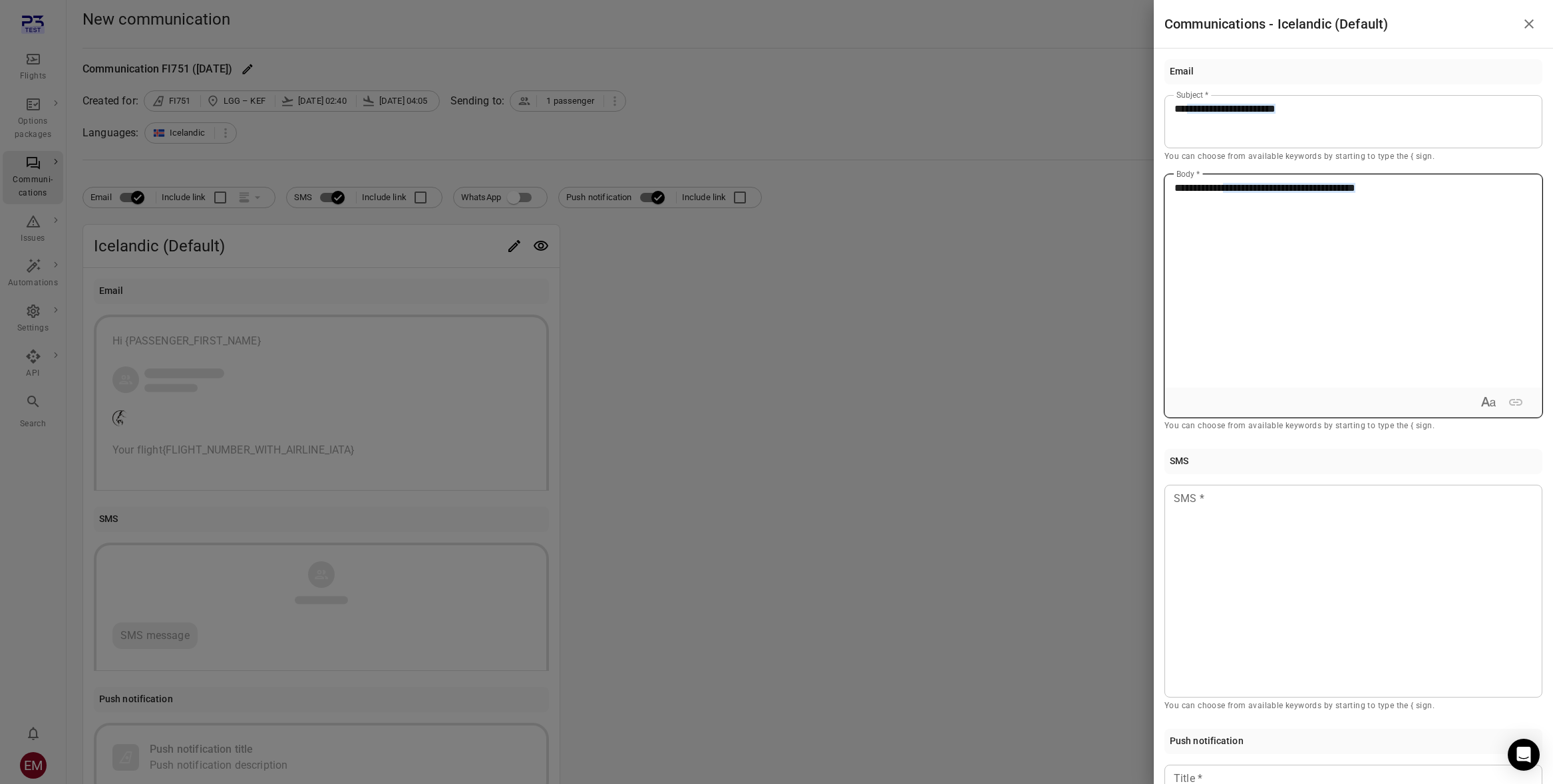
click at [1403, 221] on div "**********" at bounding box center [1353, 281] width 377 height 213
copy p "**********"
click at [1275, 575] on div at bounding box center [1353, 591] width 378 height 213
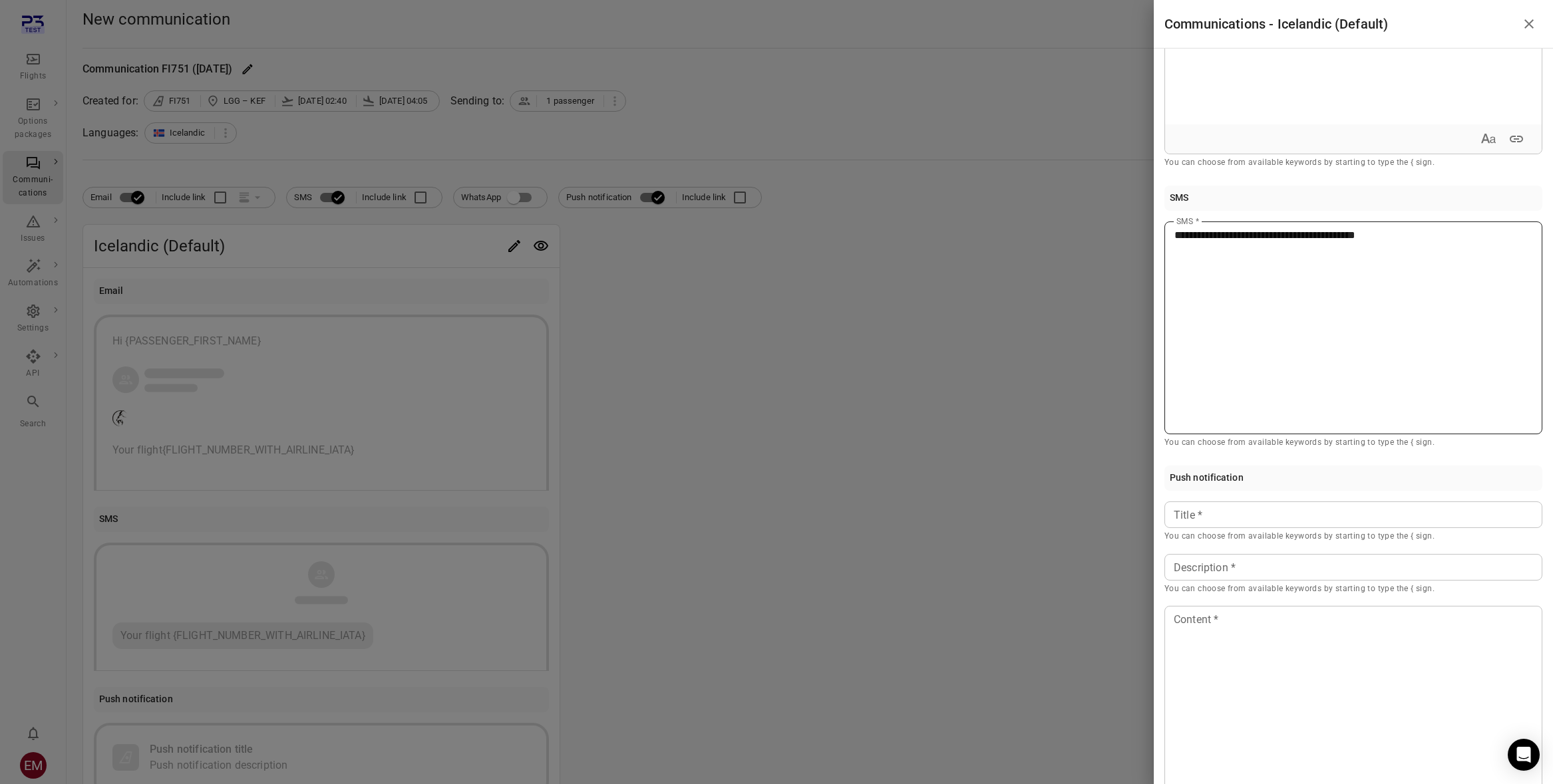
scroll to position [355, 0]
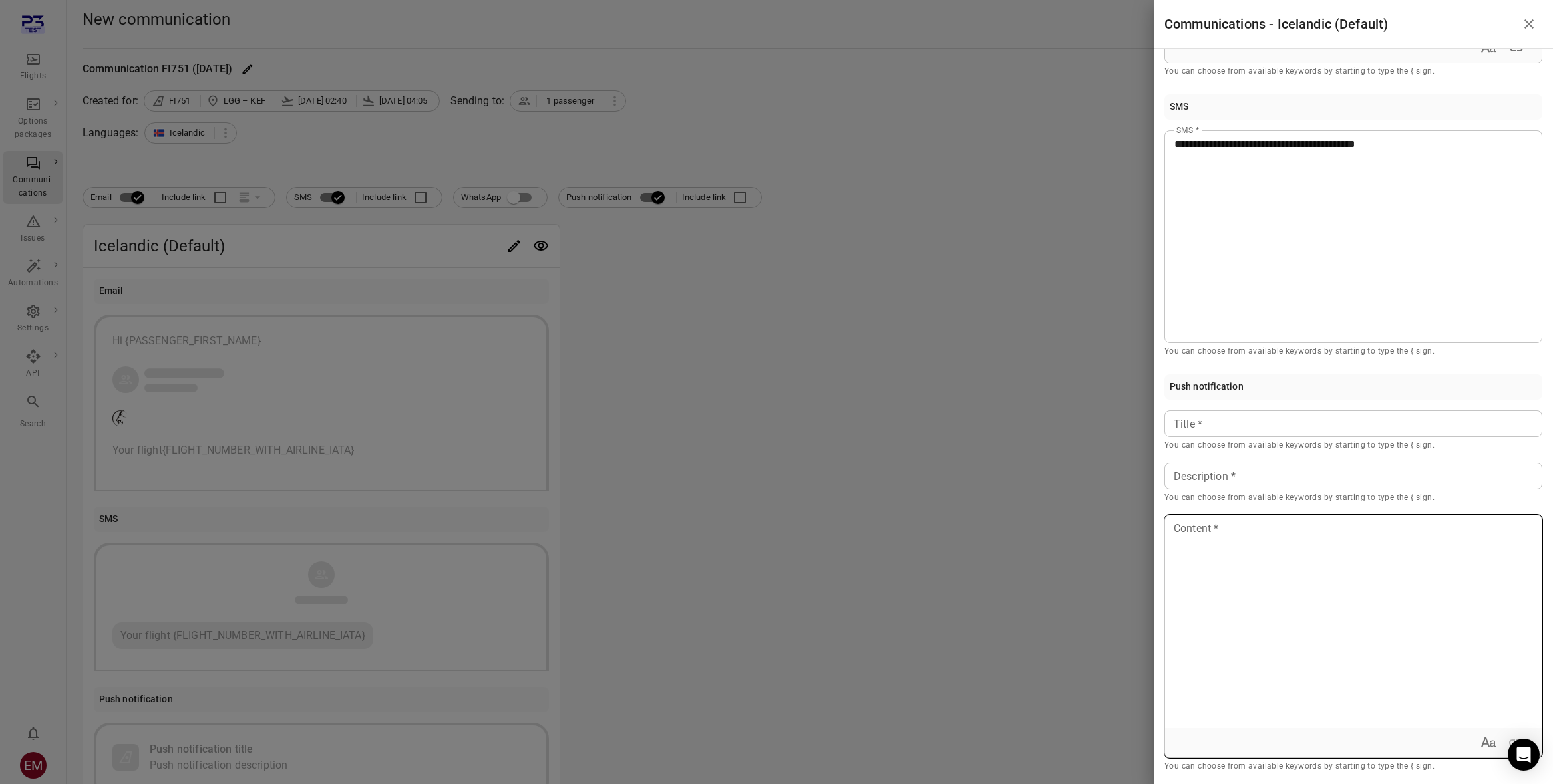
click at [1325, 550] on div at bounding box center [1353, 622] width 377 height 213
click at [1281, 429] on p at bounding box center [1353, 424] width 358 height 16
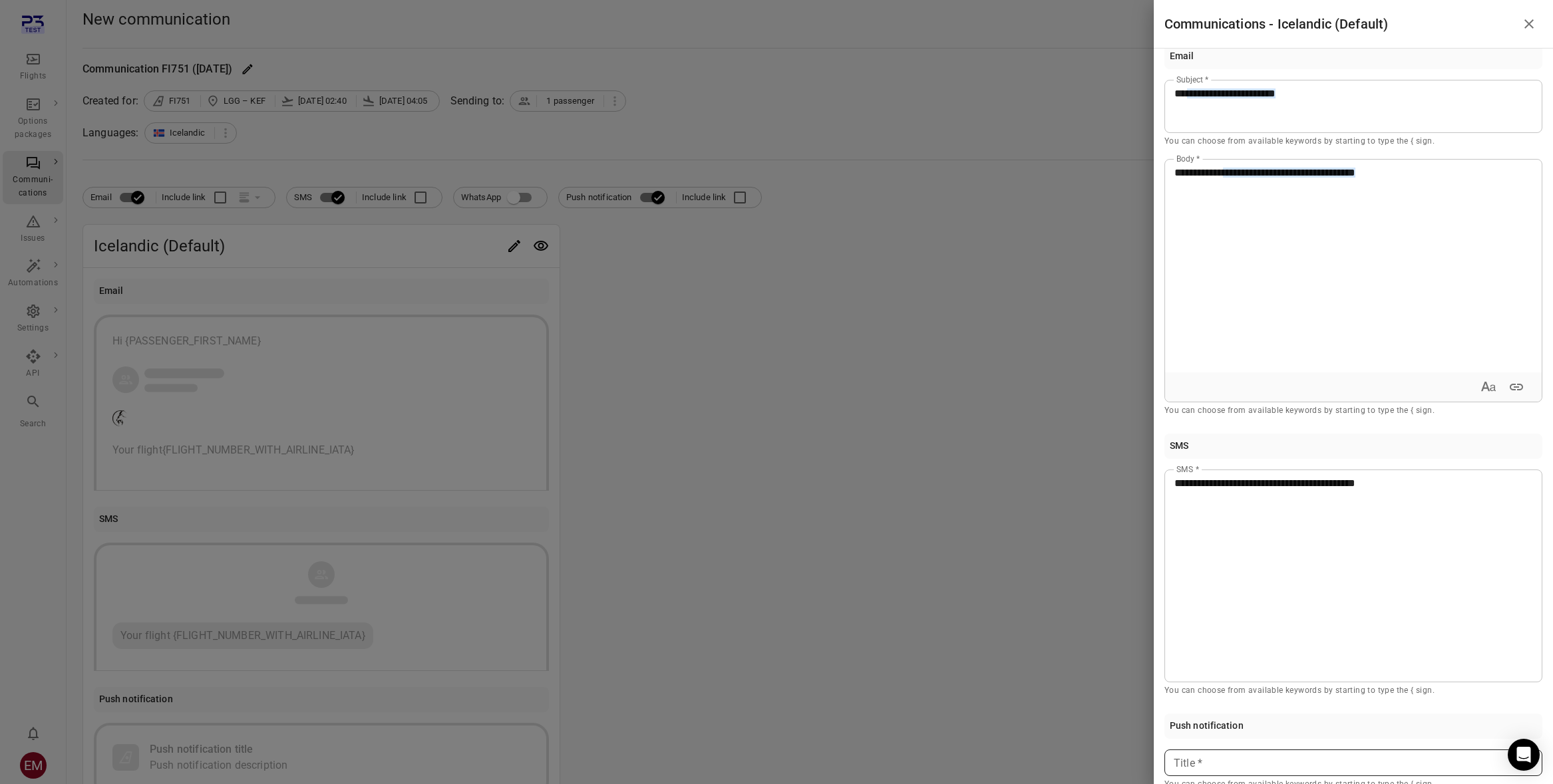
scroll to position [0, 0]
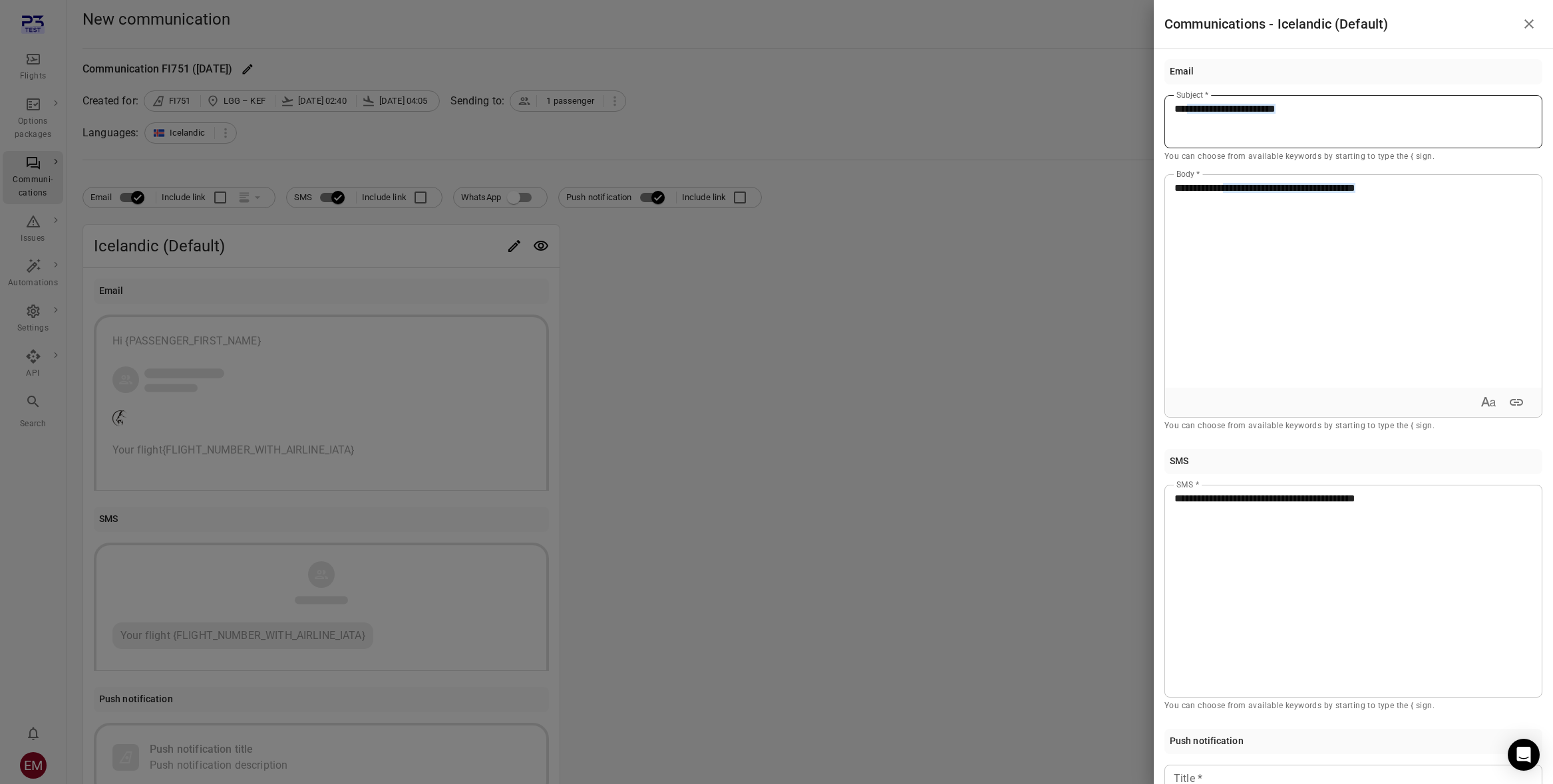
click at [1357, 127] on div "**********" at bounding box center [1353, 122] width 378 height 53
copy p "**********"
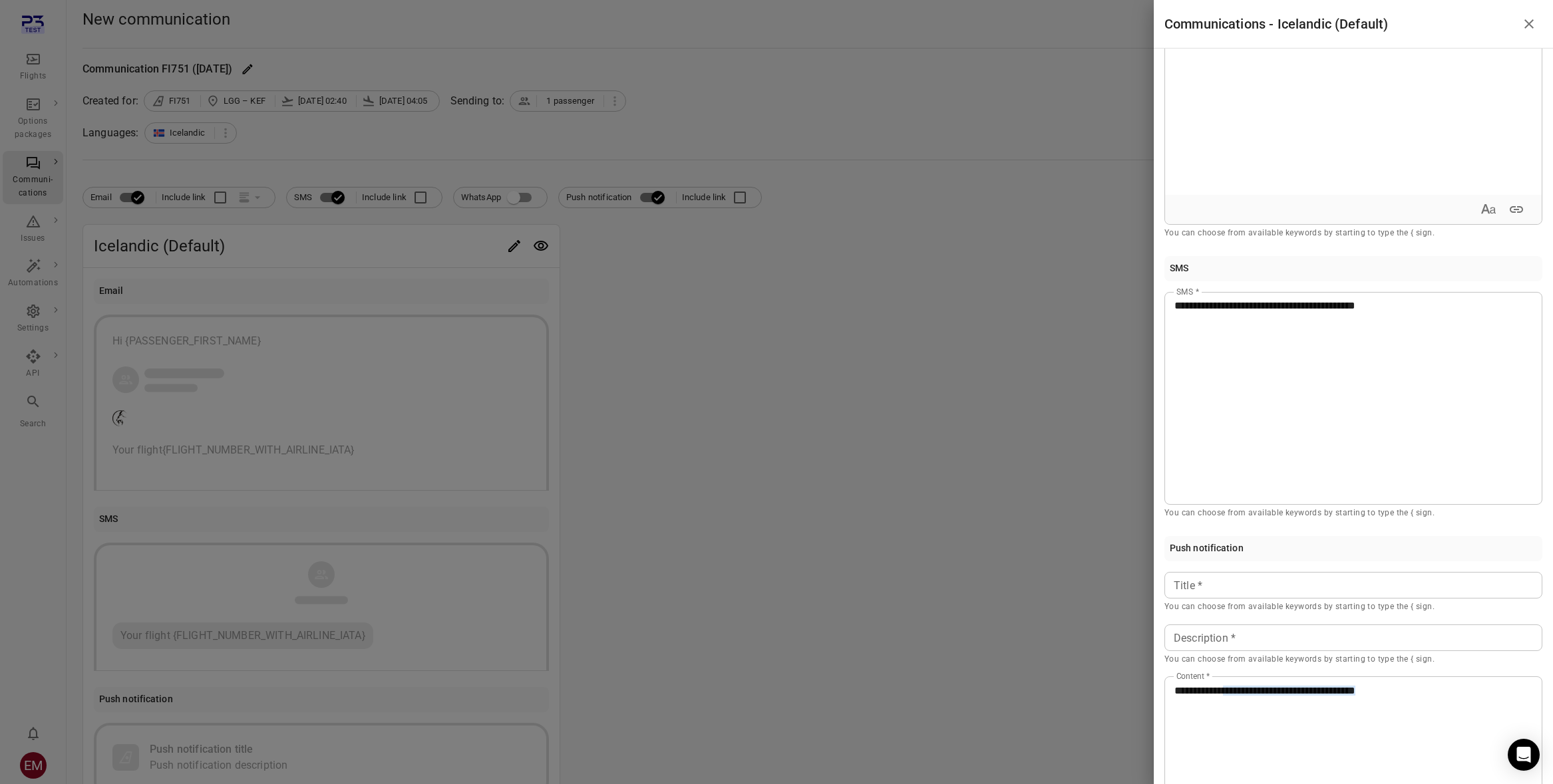
scroll to position [355, 0]
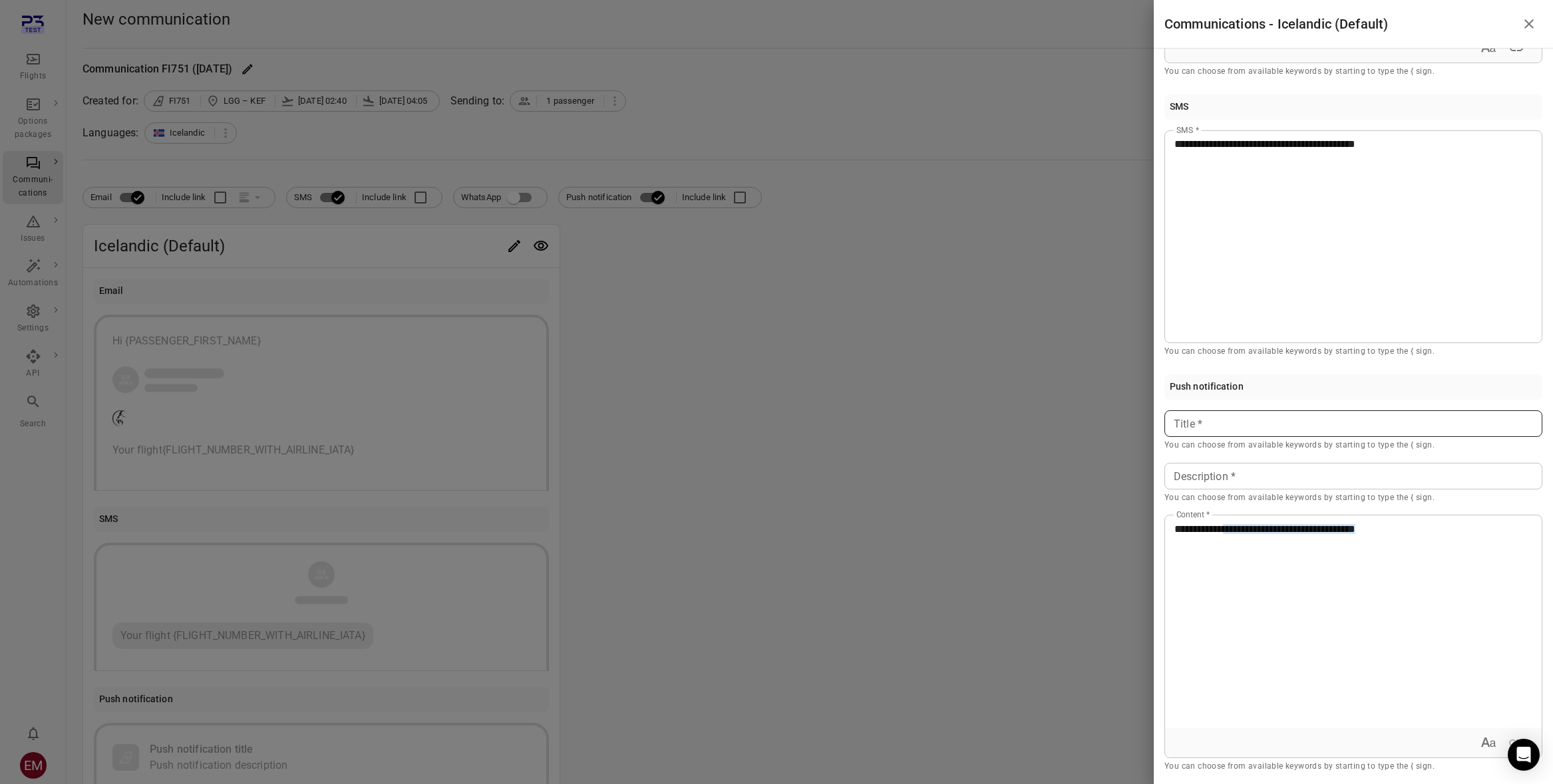
click at [1309, 427] on p at bounding box center [1353, 424] width 358 height 16
click at [1302, 476] on p at bounding box center [1353, 476] width 358 height 16
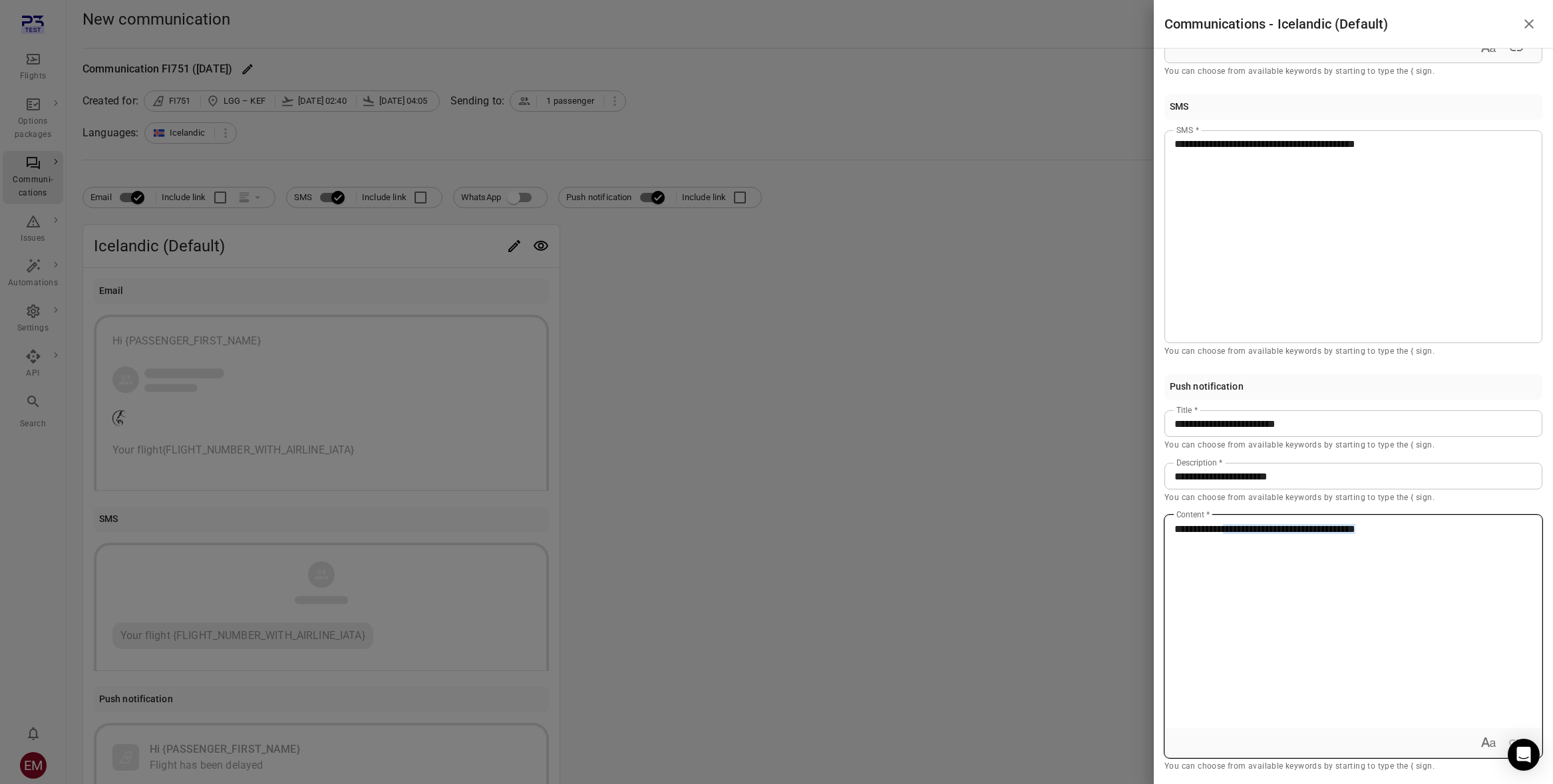
click at [1405, 687] on div "**********" at bounding box center [1353, 622] width 377 height 213
click at [1036, 478] on div at bounding box center [776, 392] width 1553 height 784
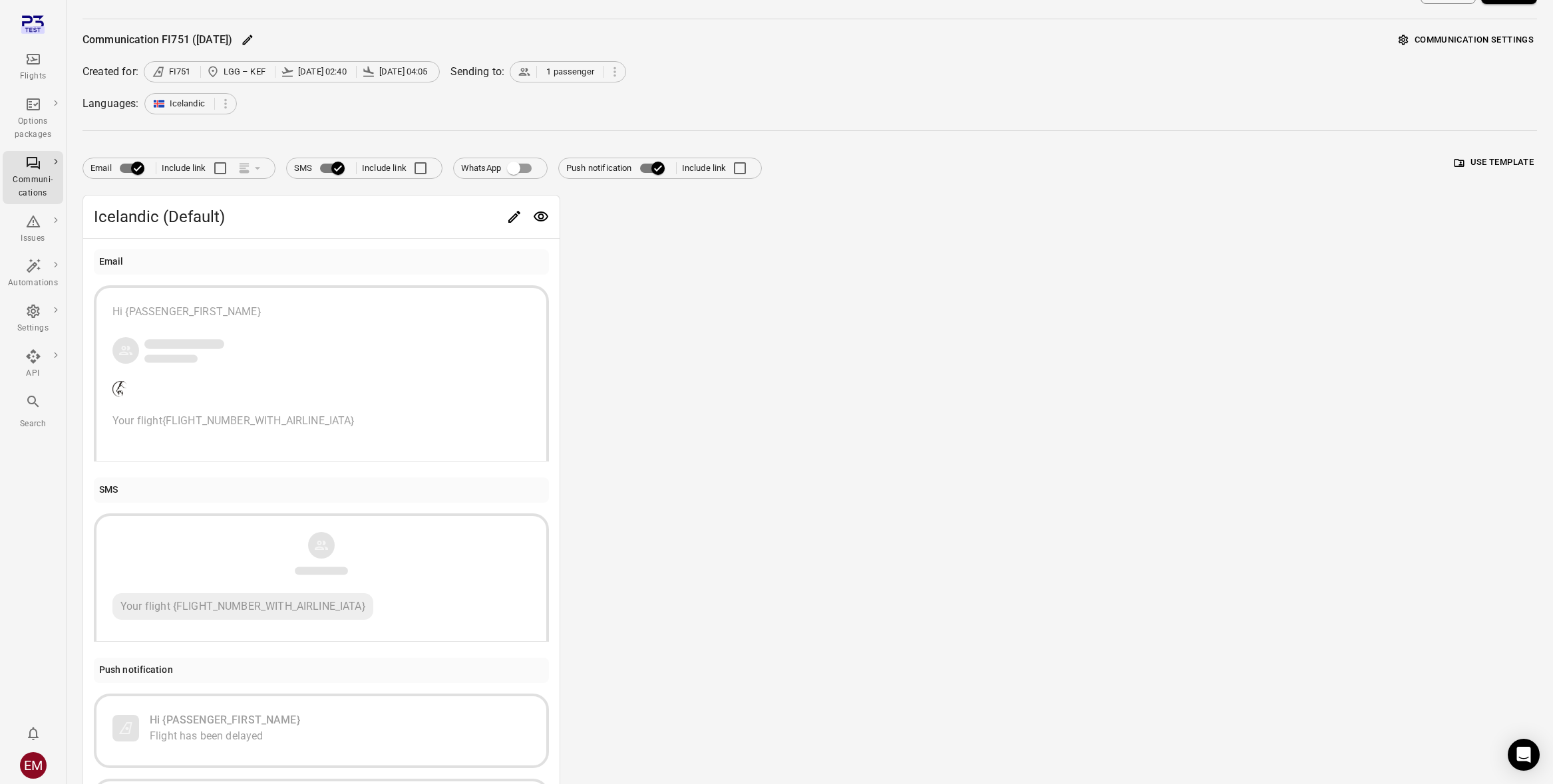
scroll to position [0, 0]
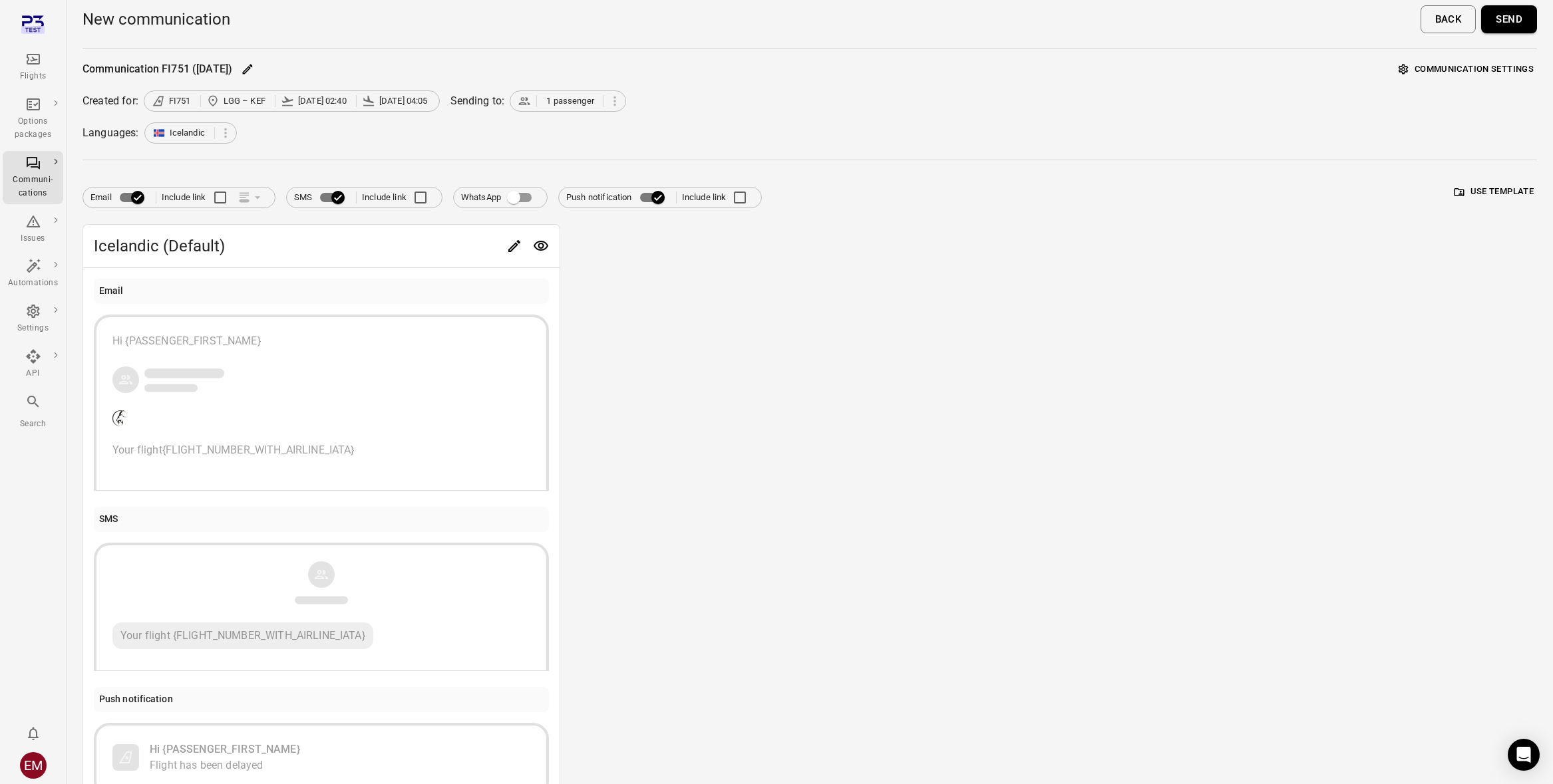
click at [1516, 23] on button "Send" at bounding box center [1509, 19] width 56 height 28
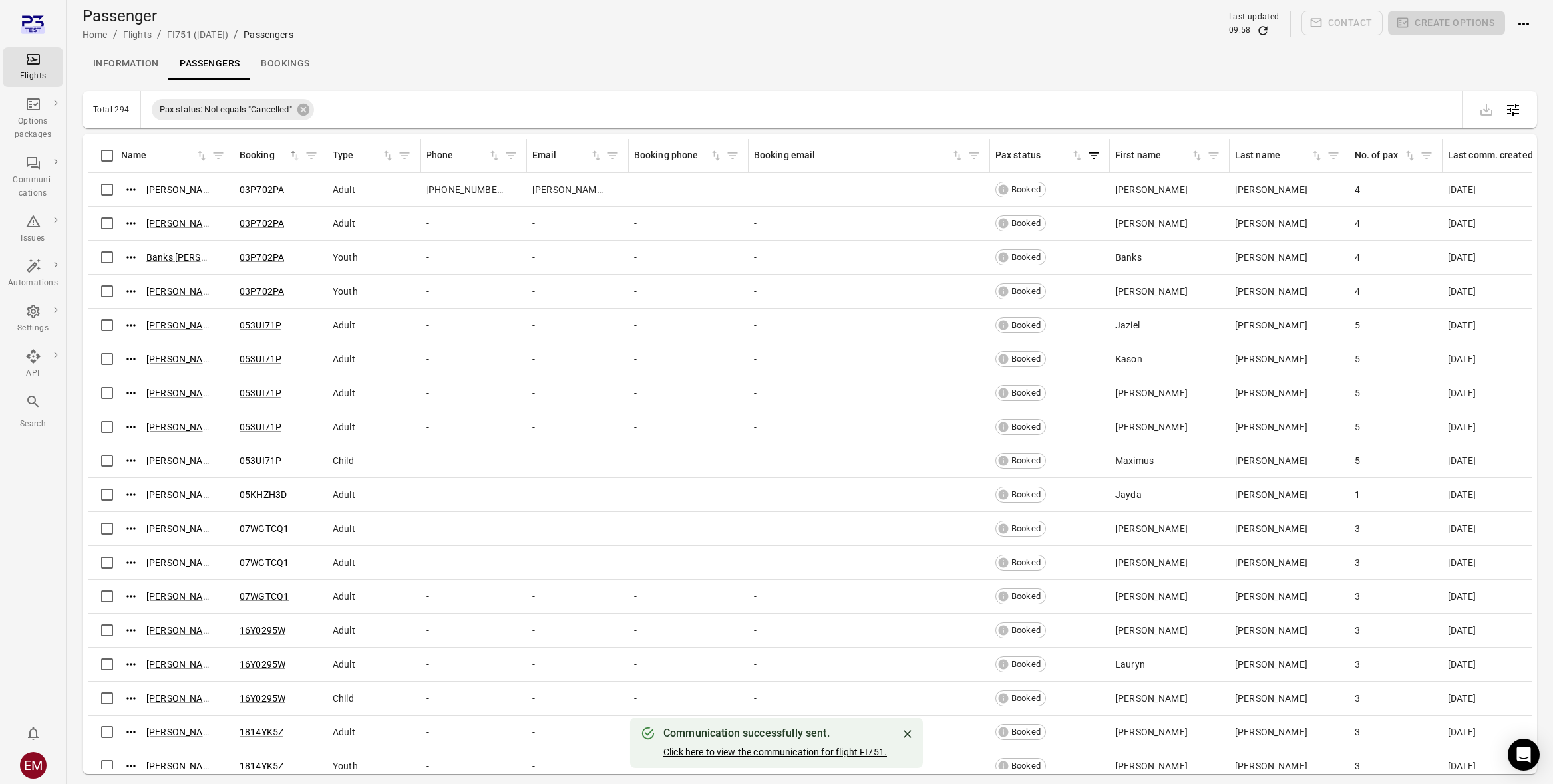
click at [786, 752] on link "Click here to view the communication for flight FI751." at bounding box center [775, 752] width 224 height 11
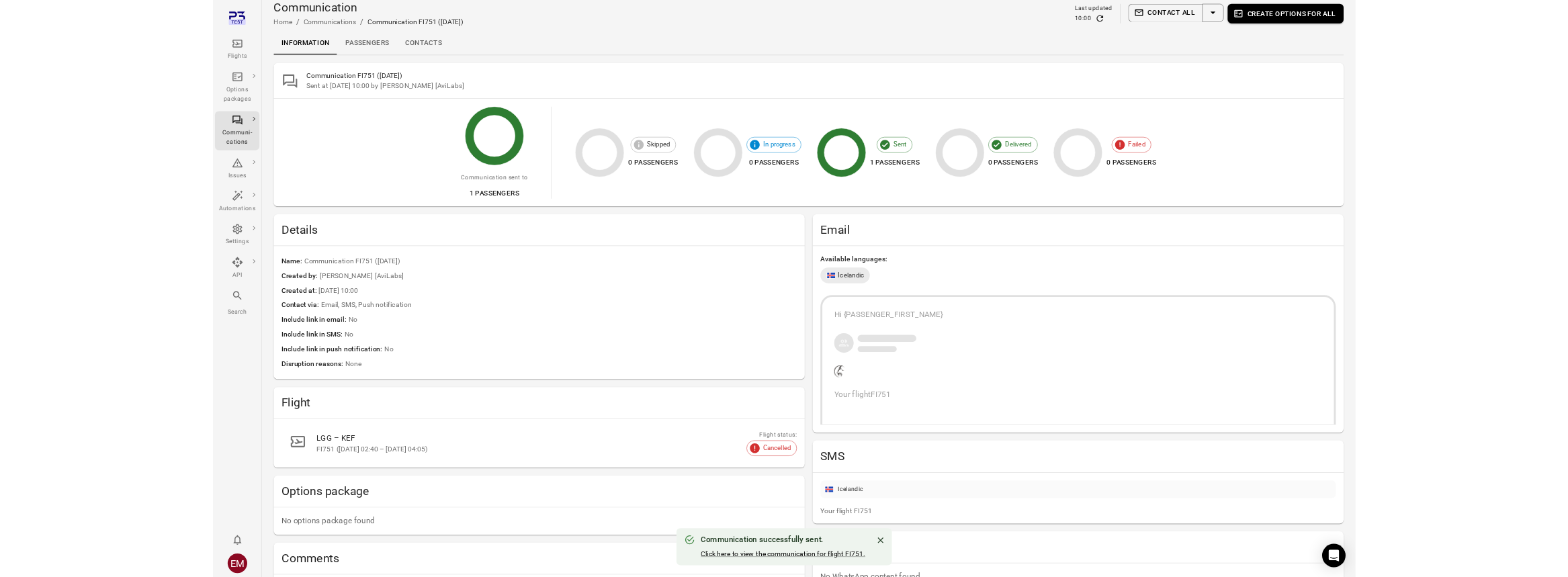
scroll to position [4, 0]
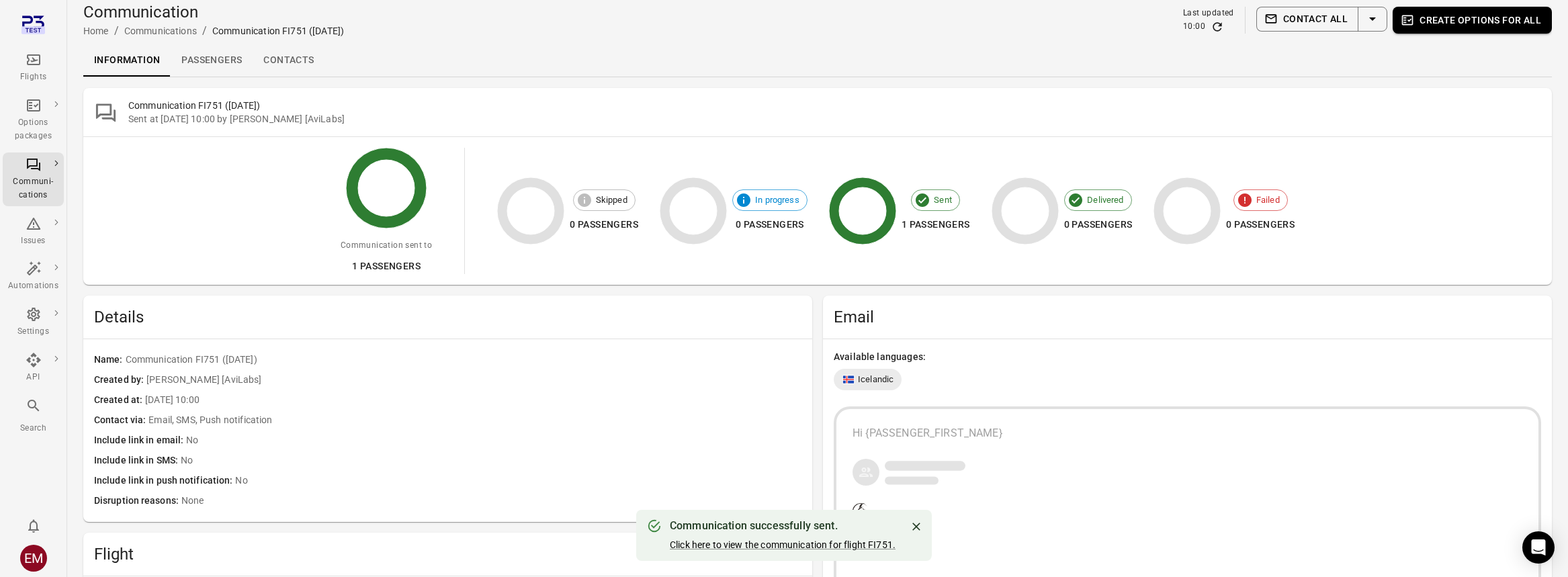
click at [1223, 27] on icon "Refresh data" at bounding box center [1217, 27] width 14 height 14
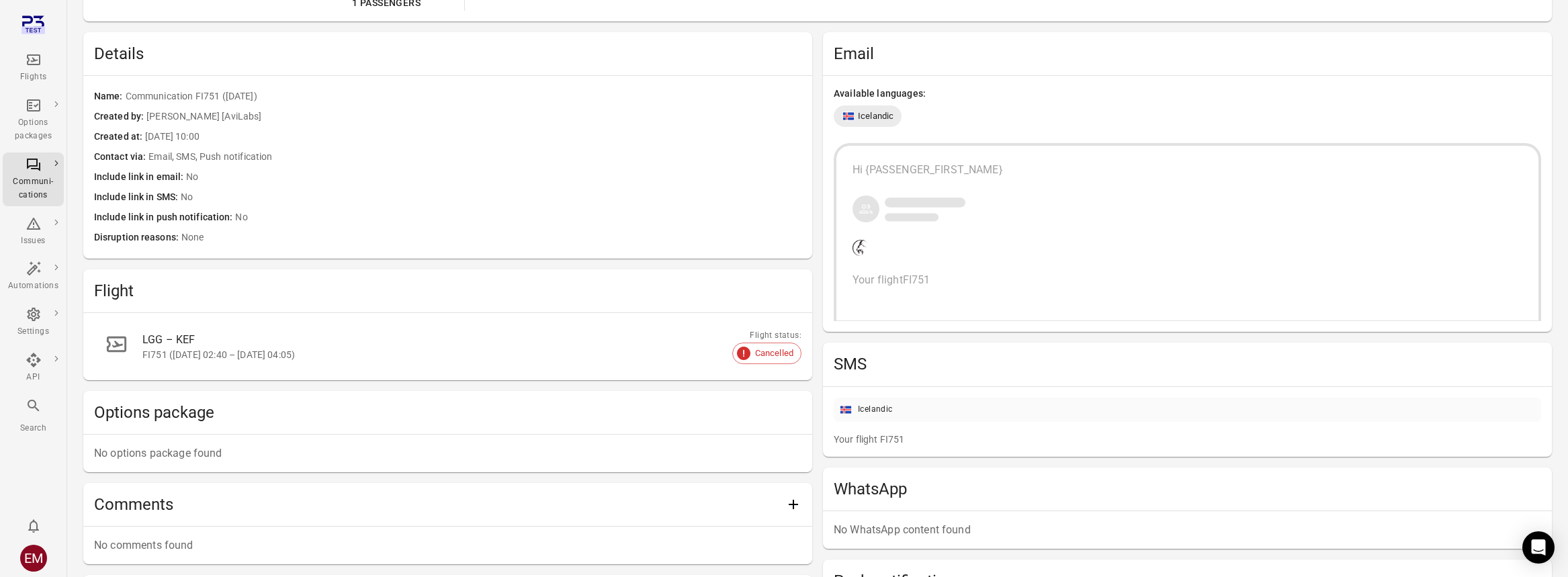
scroll to position [0, 0]
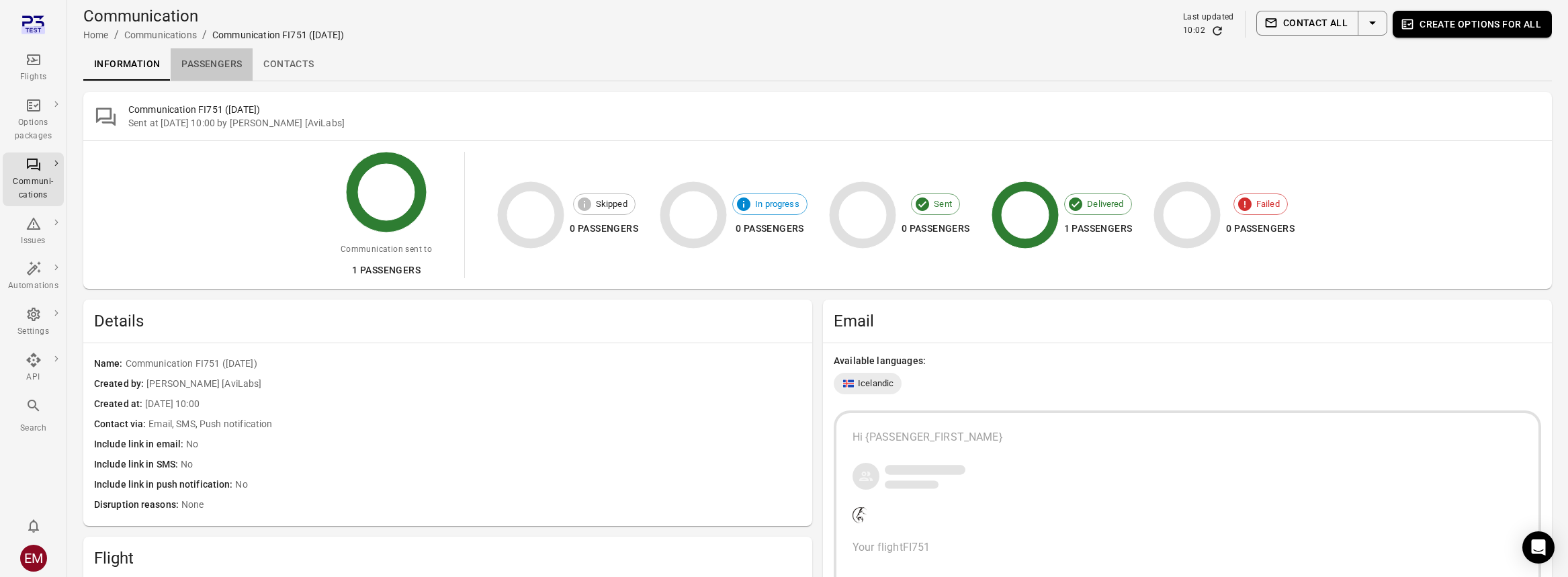
click at [217, 67] on link "Passengers" at bounding box center [211, 64] width 82 height 32
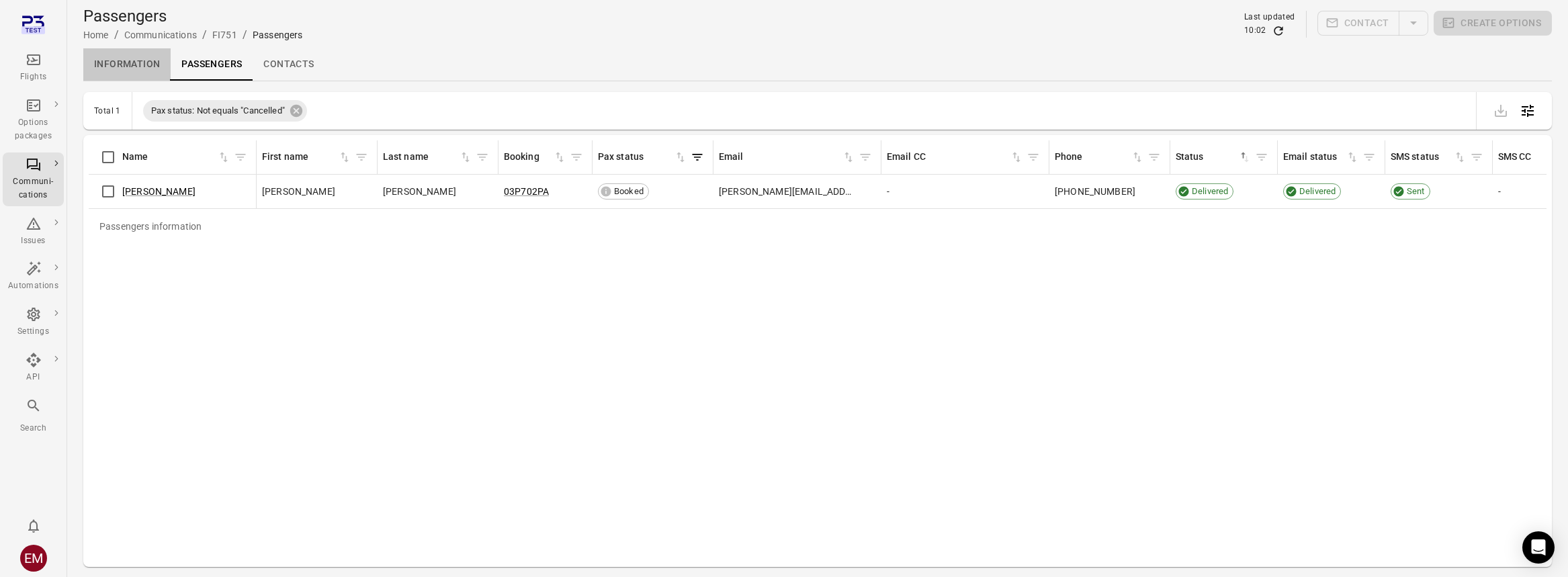
click at [127, 71] on link "Information" at bounding box center [126, 64] width 87 height 32
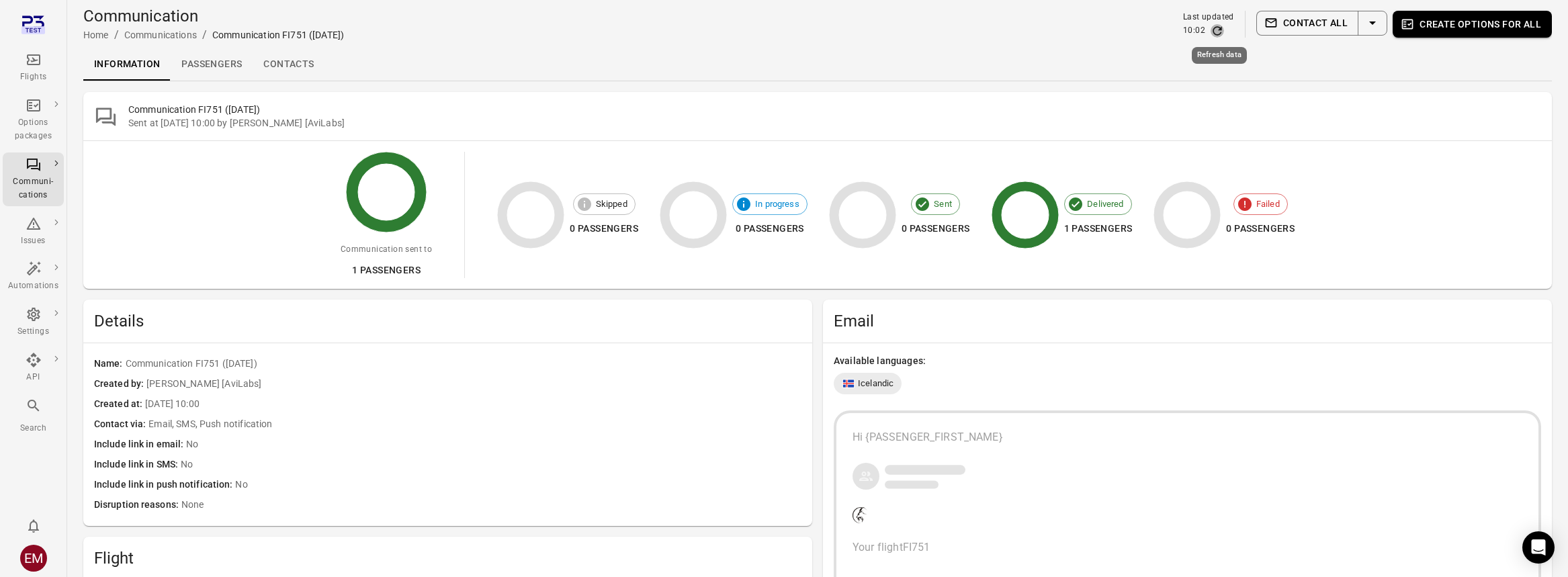
click at [1215, 32] on icon "Refresh data" at bounding box center [1217, 30] width 9 height 9
click at [285, 65] on link "Contacts" at bounding box center [288, 64] width 72 height 32
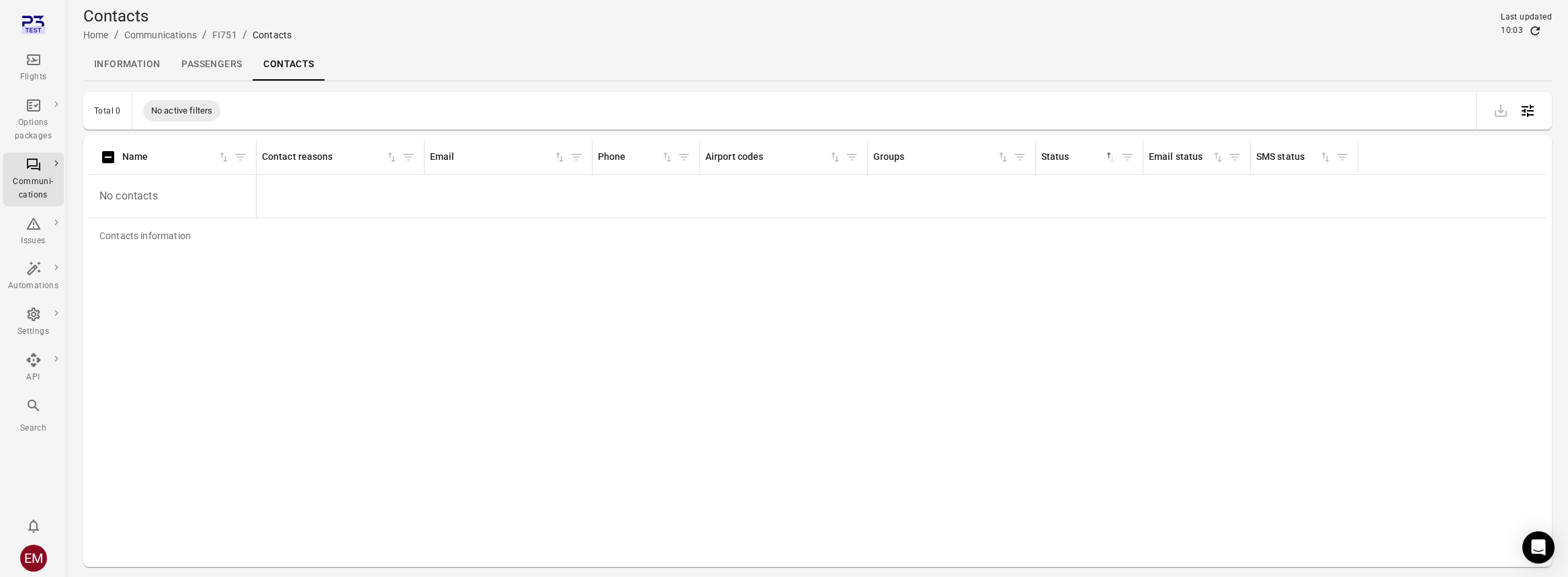
click at [145, 80] on hr at bounding box center [817, 80] width 1468 height 1
click at [143, 75] on link "Information" at bounding box center [126, 64] width 87 height 32
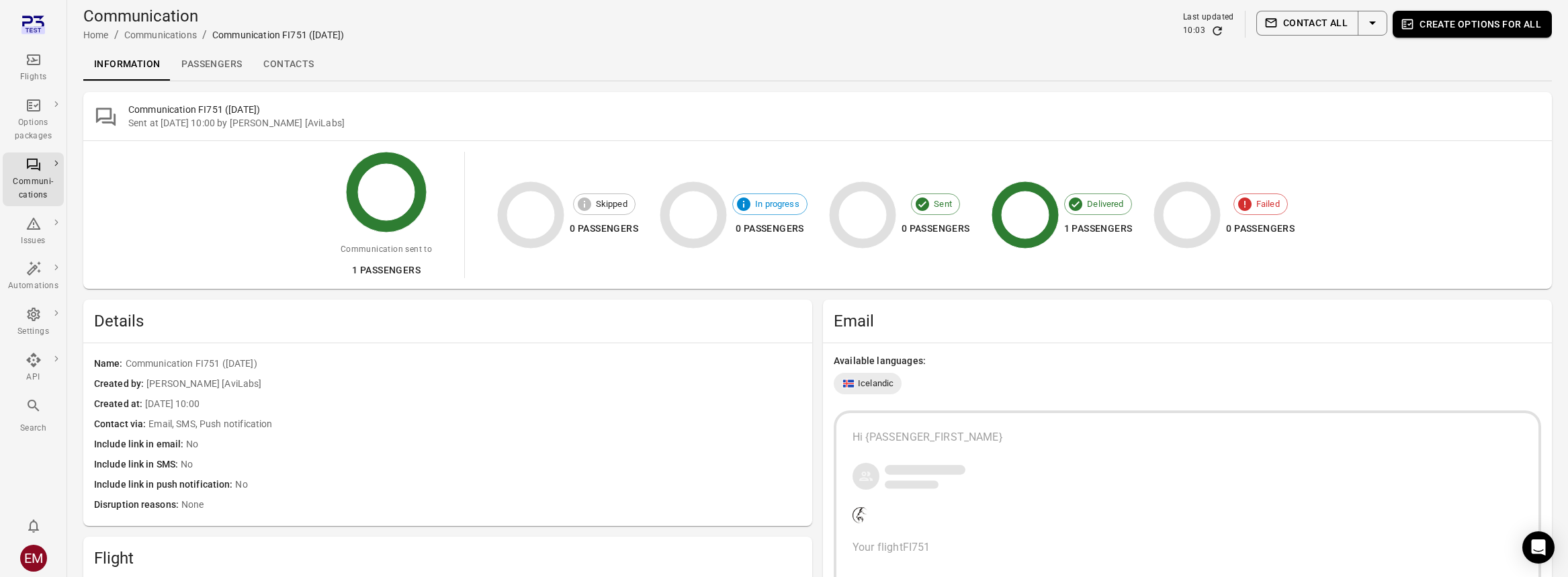
click at [1220, 40] on div "Communication Home / Communications / Communication FI751 (2 Oct) Last updated …" at bounding box center [817, 24] width 1468 height 38
click at [1222, 25] on icon "Refresh data" at bounding box center [1217, 31] width 14 height 14
